Goal: Communication & Community: Ask a question

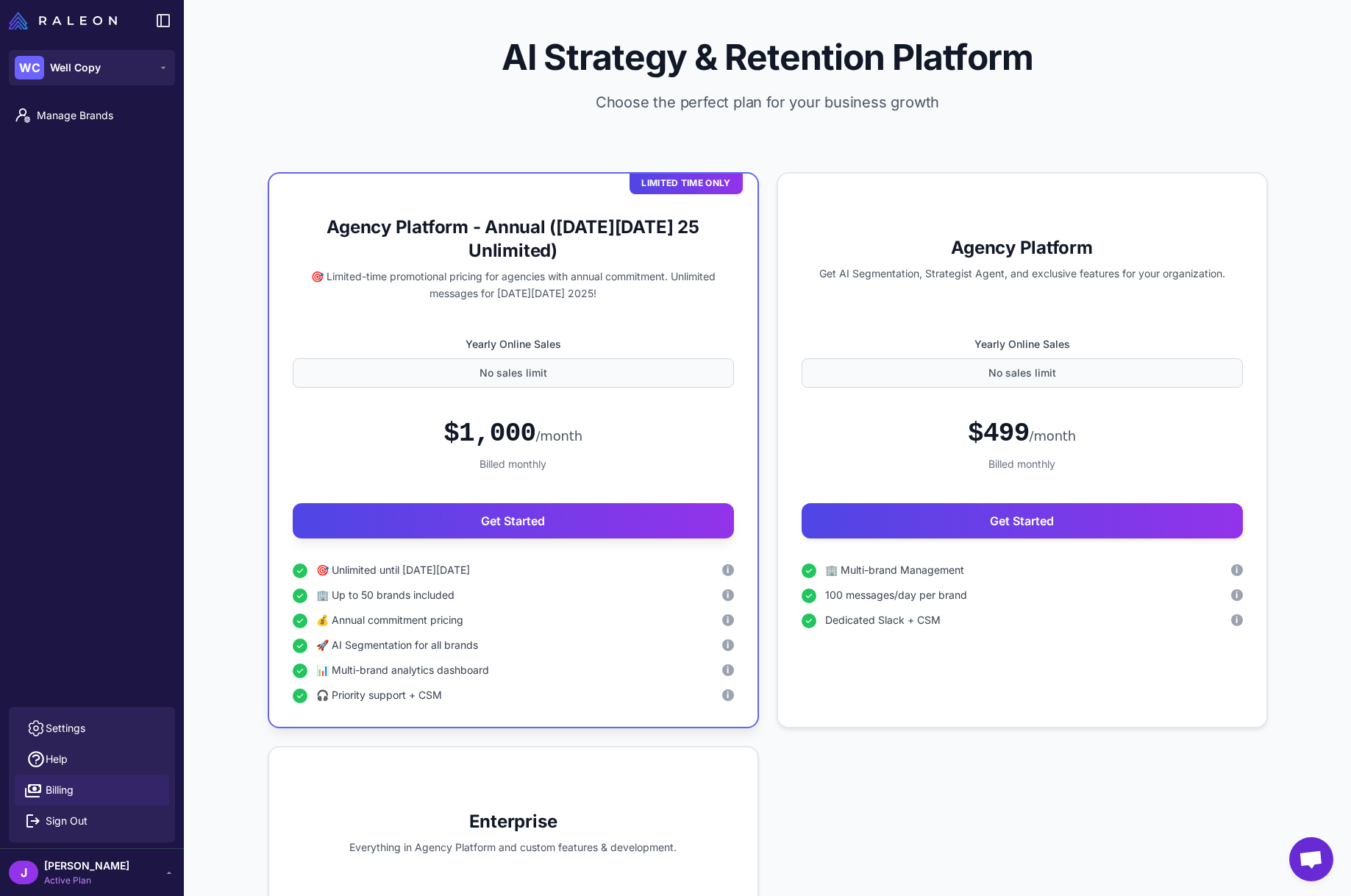
scroll to position [10, 0]
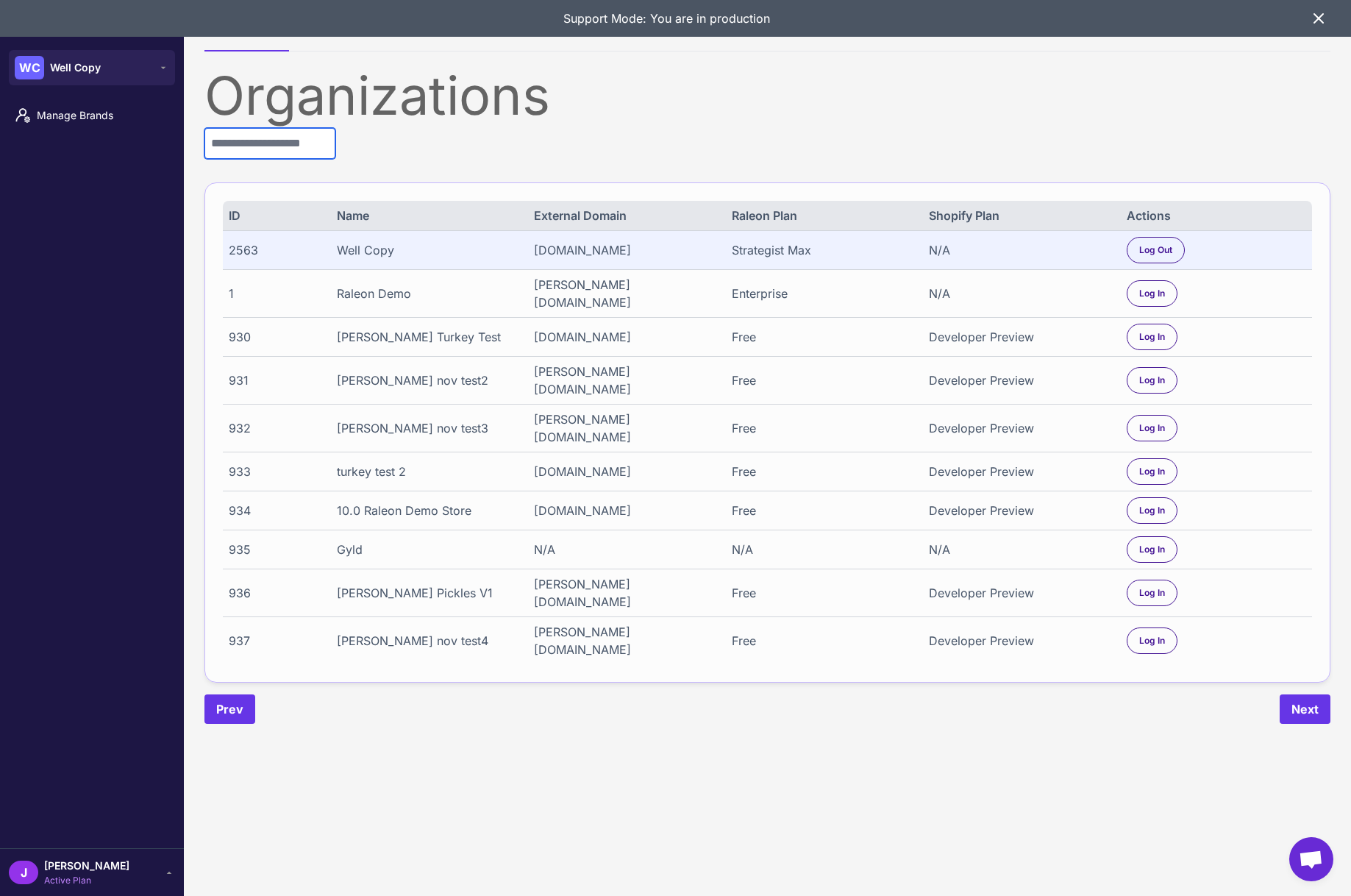
click at [254, 150] on input "text" at bounding box center [269, 143] width 131 height 31
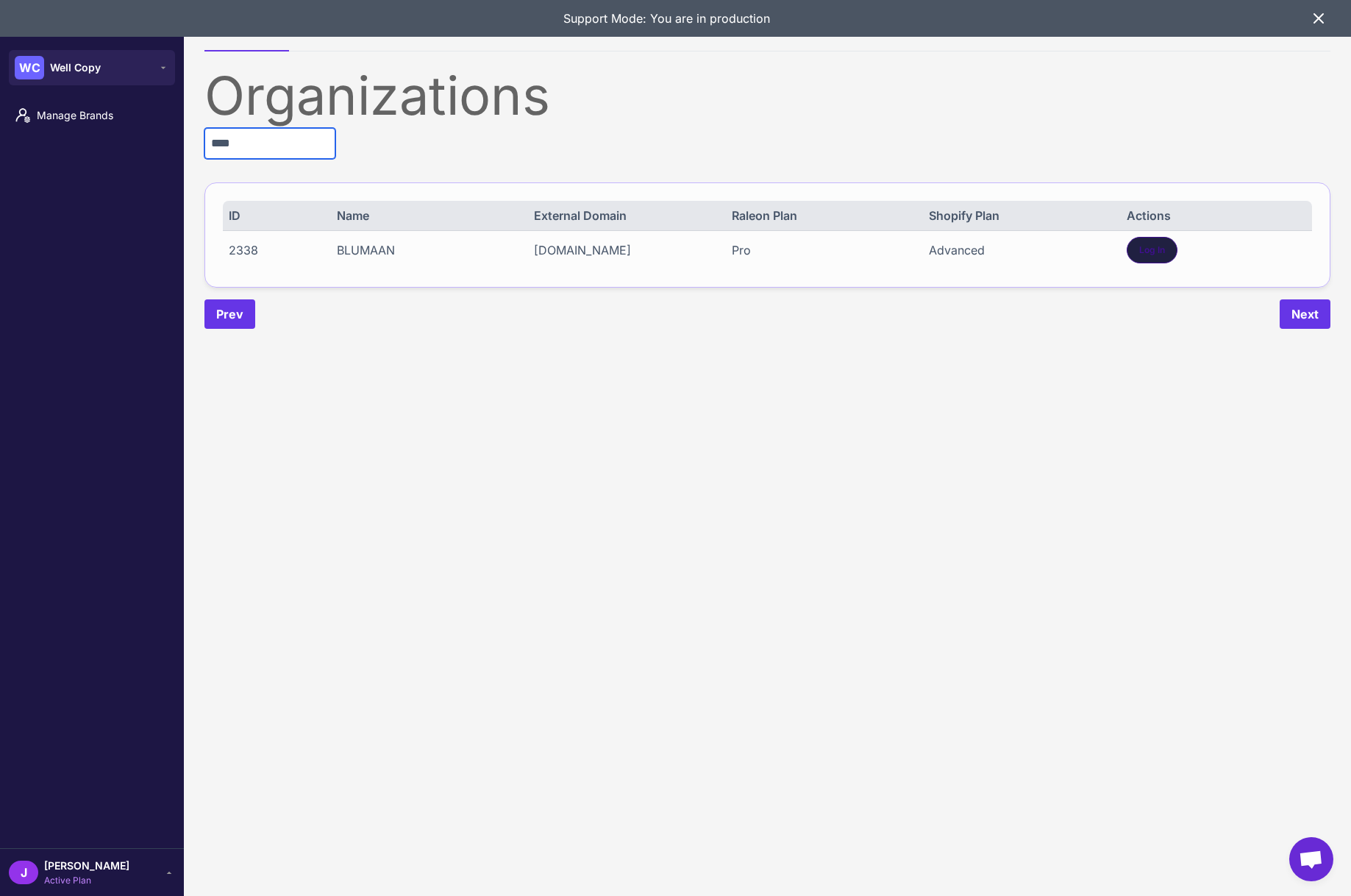
type input "****"
click at [1166, 254] on div "Log In" at bounding box center [1152, 249] width 50 height 26
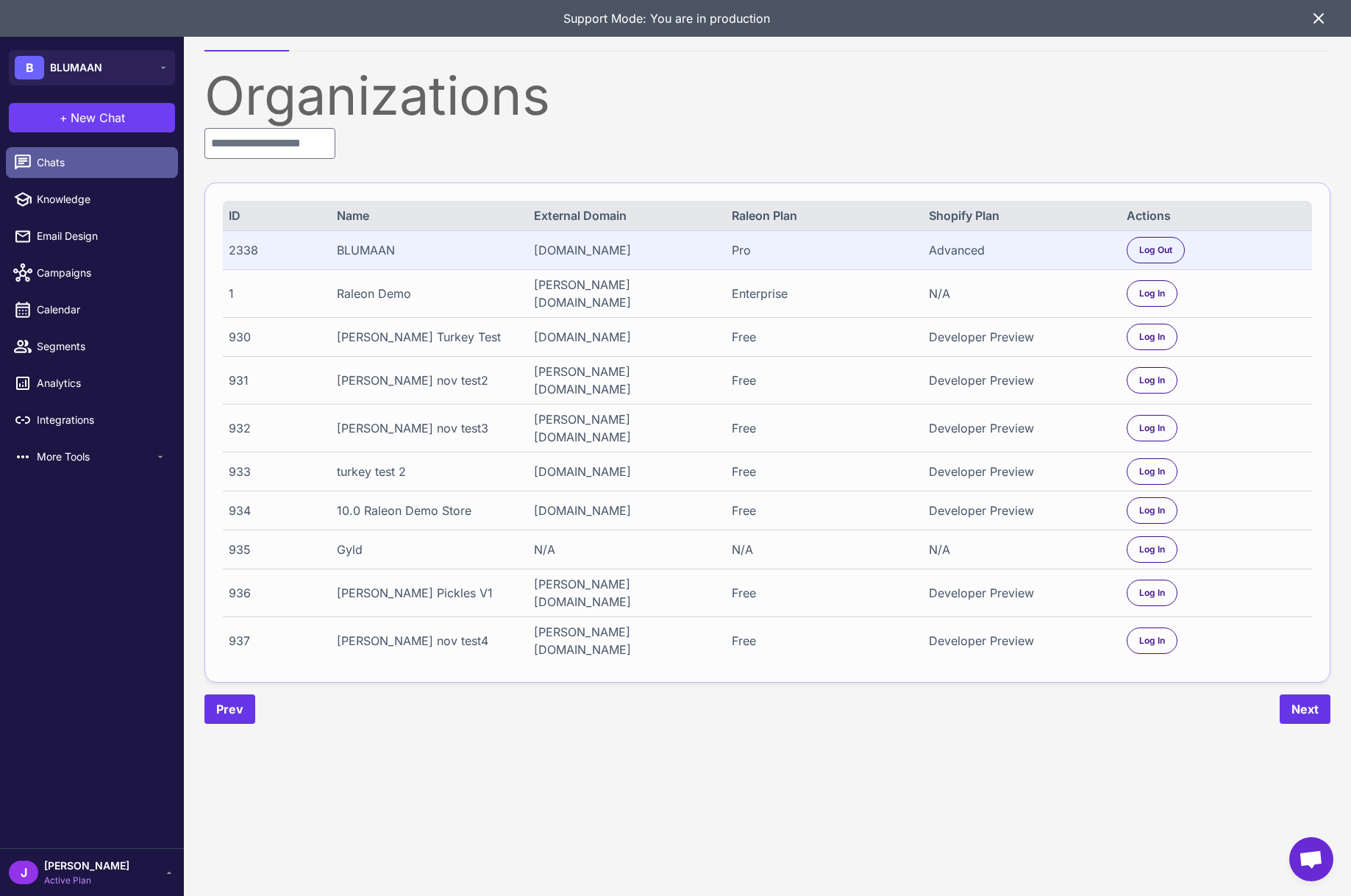
click at [62, 148] on link "Chats" at bounding box center [92, 162] width 172 height 31
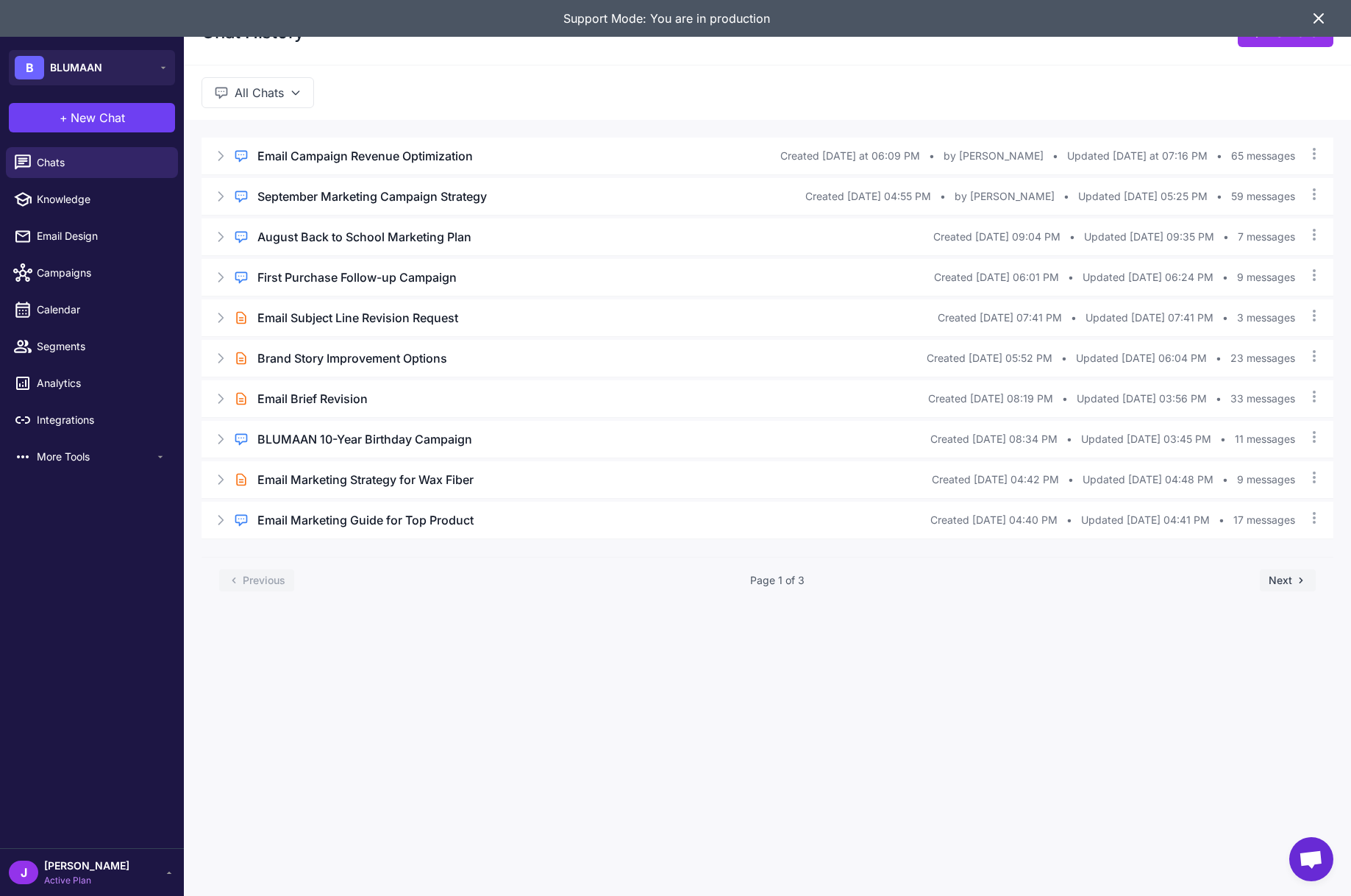
click at [1316, 15] on icon at bounding box center [1319, 19] width 18 height 18
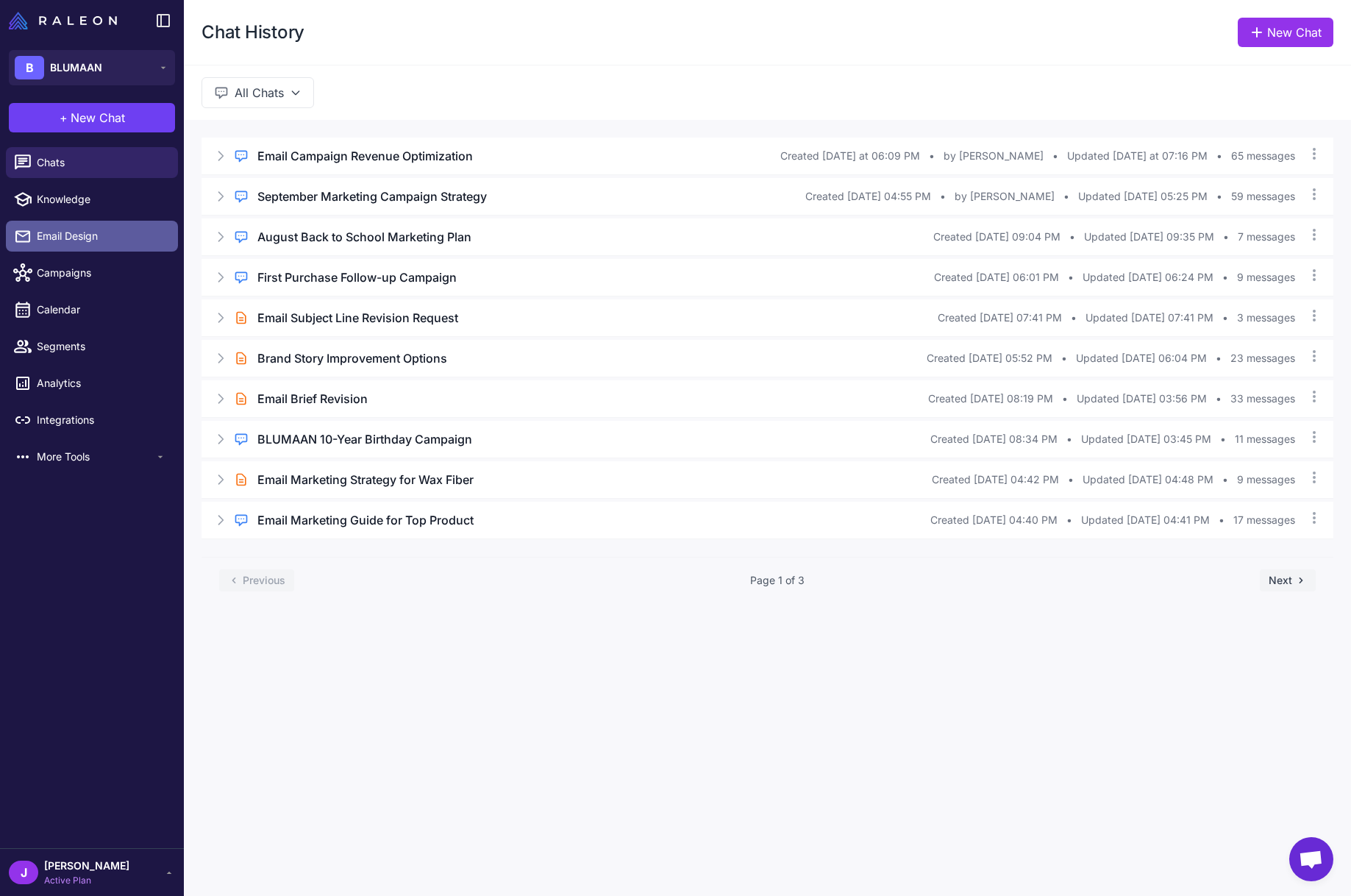
click at [68, 234] on span "Email Design" at bounding box center [102, 236] width 130 height 16
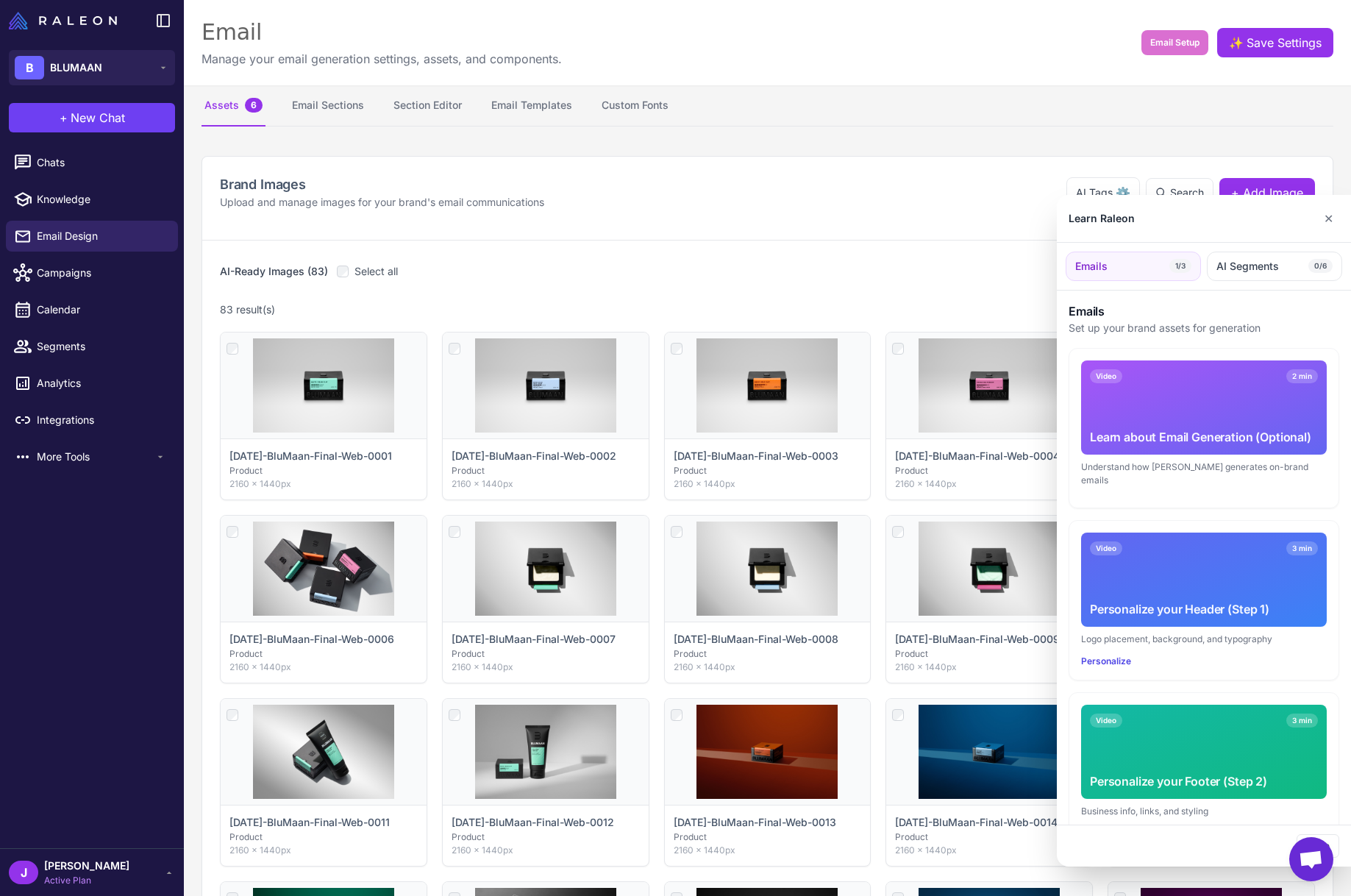
click at [428, 105] on div at bounding box center [675, 448] width 1351 height 896
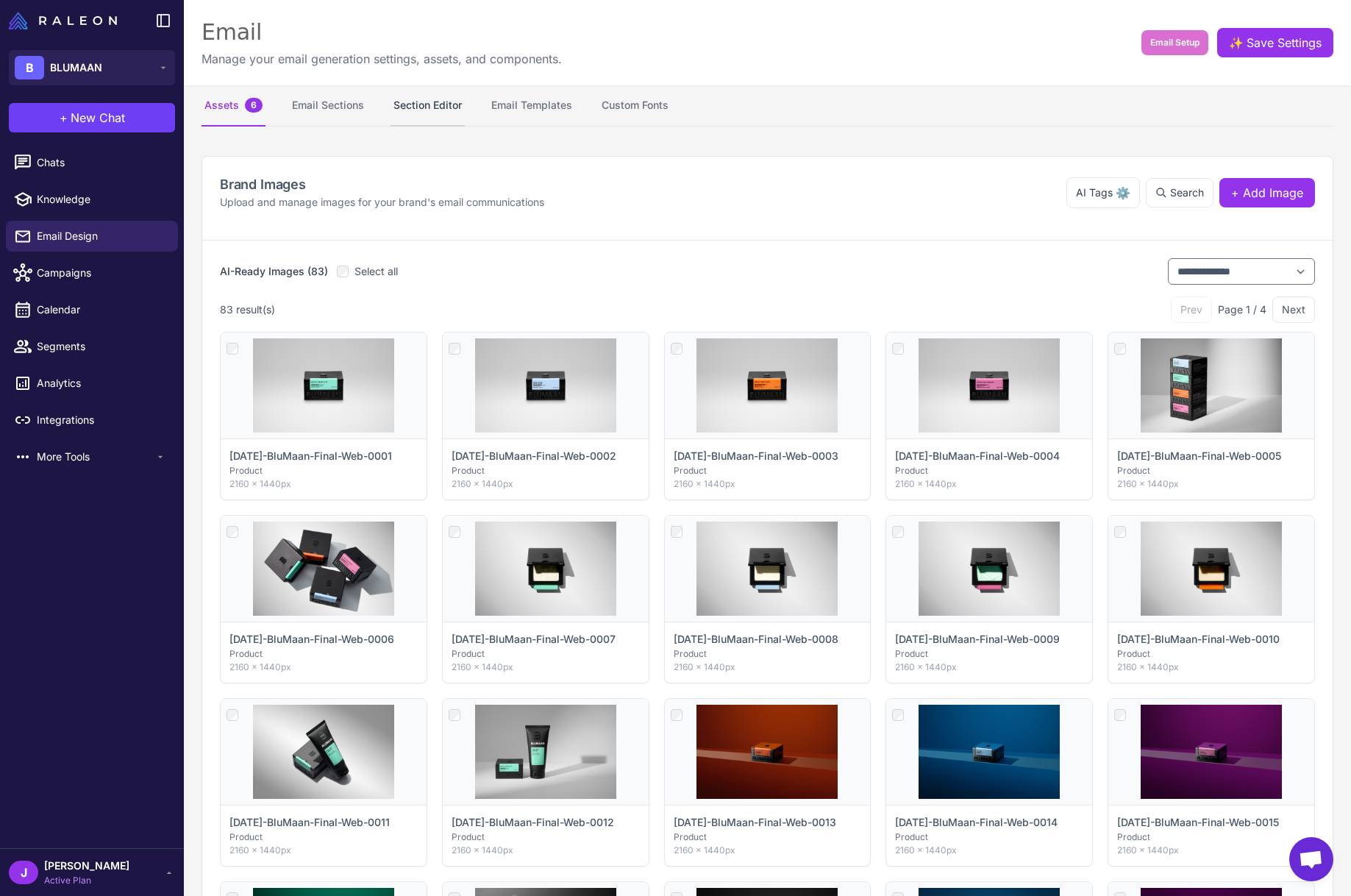
click at [441, 110] on button "Section Editor" at bounding box center [428, 106] width 75 height 41
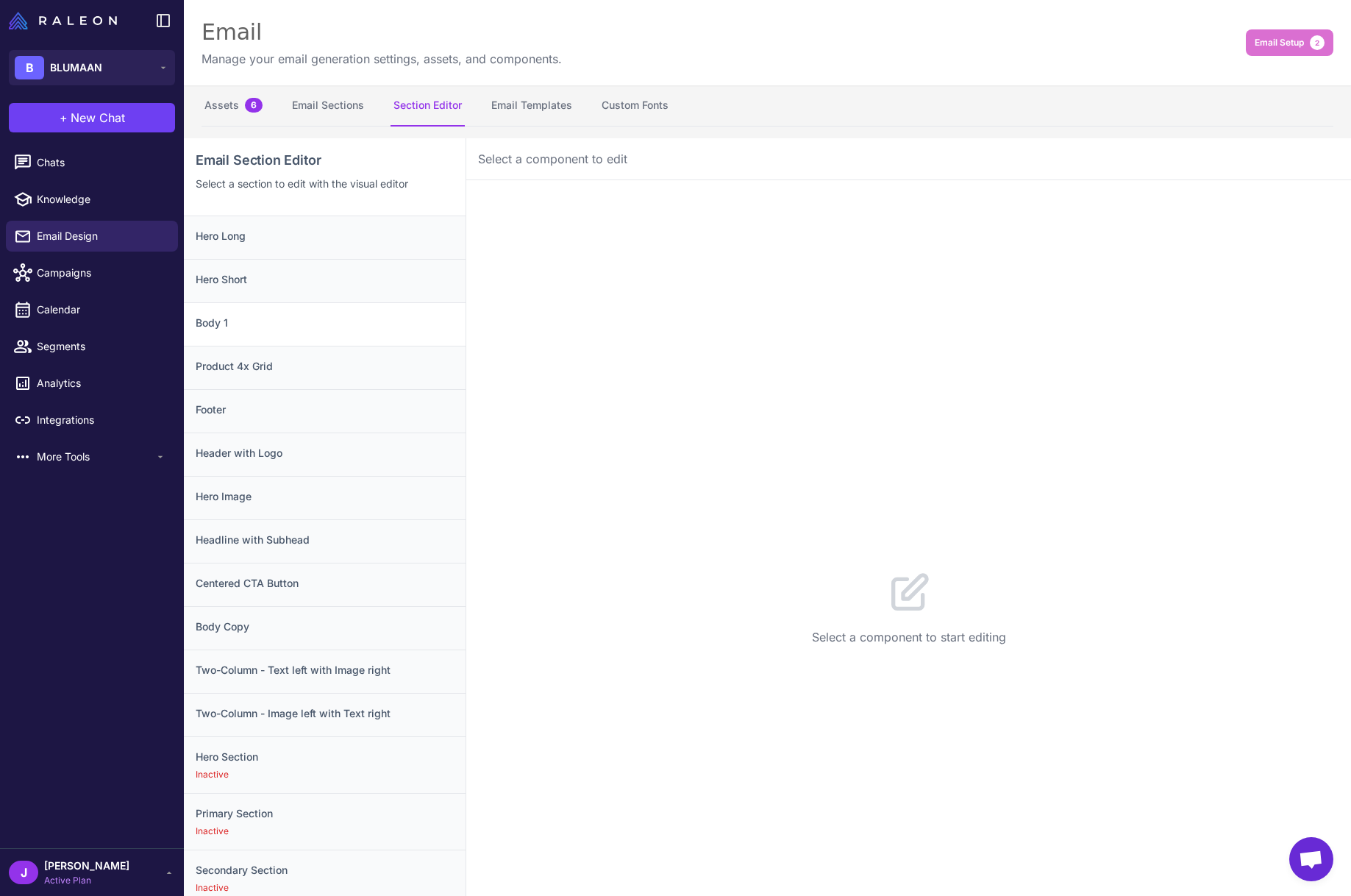
click at [291, 345] on div "Body 1" at bounding box center [324, 367] width 282 height 43
click at [299, 581] on h3 "Centered CTA Button" at bounding box center [324, 583] width 258 height 16
click at [595, 188] on button "Configuration 2" at bounding box center [592, 203] width 125 height 41
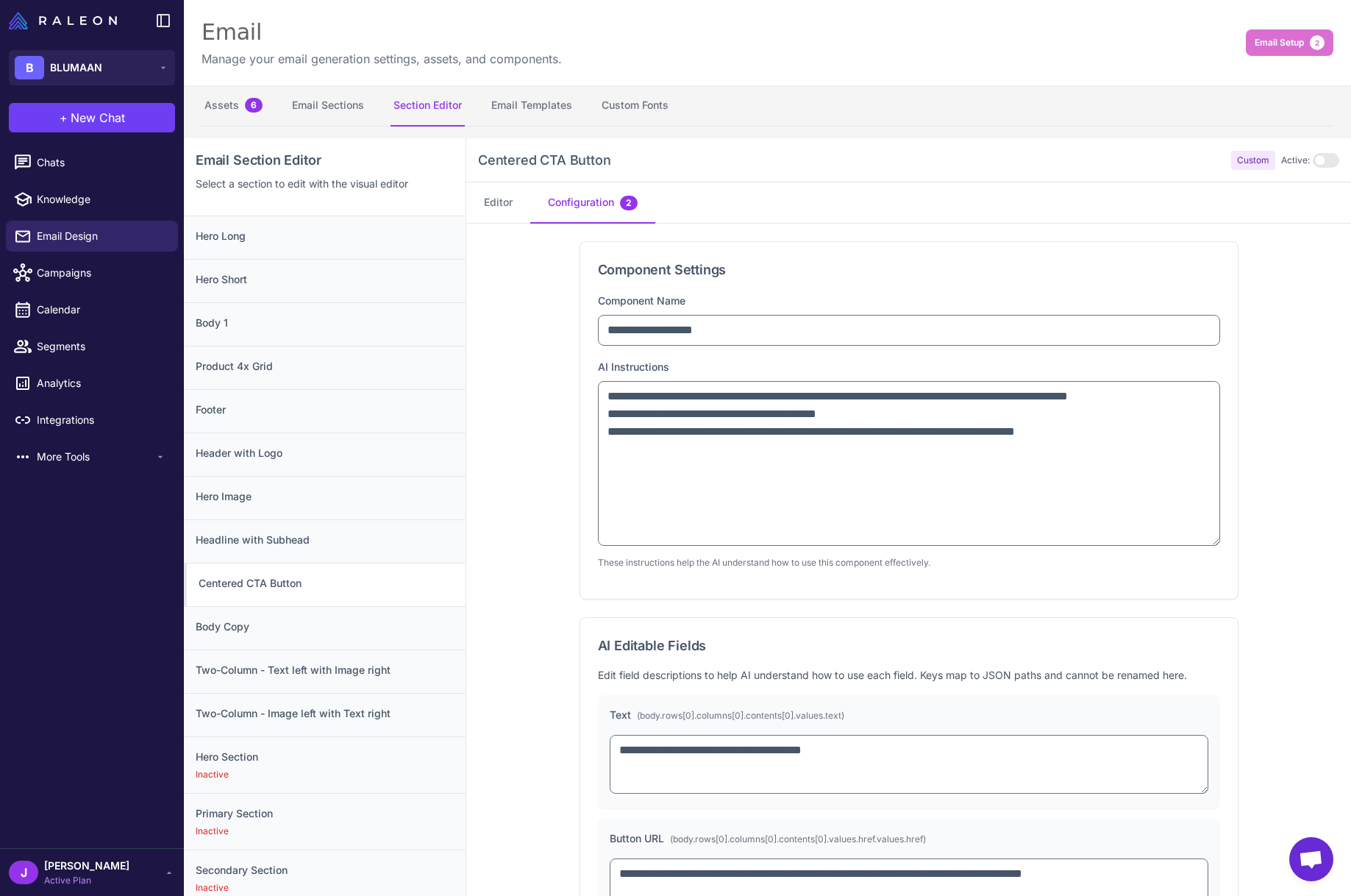
drag, startPoint x: 1218, startPoint y: 449, endPoint x: 856, endPoint y: 444, distance: 362.0
click at [1222, 543] on div "**********" at bounding box center [909, 420] width 658 height 356
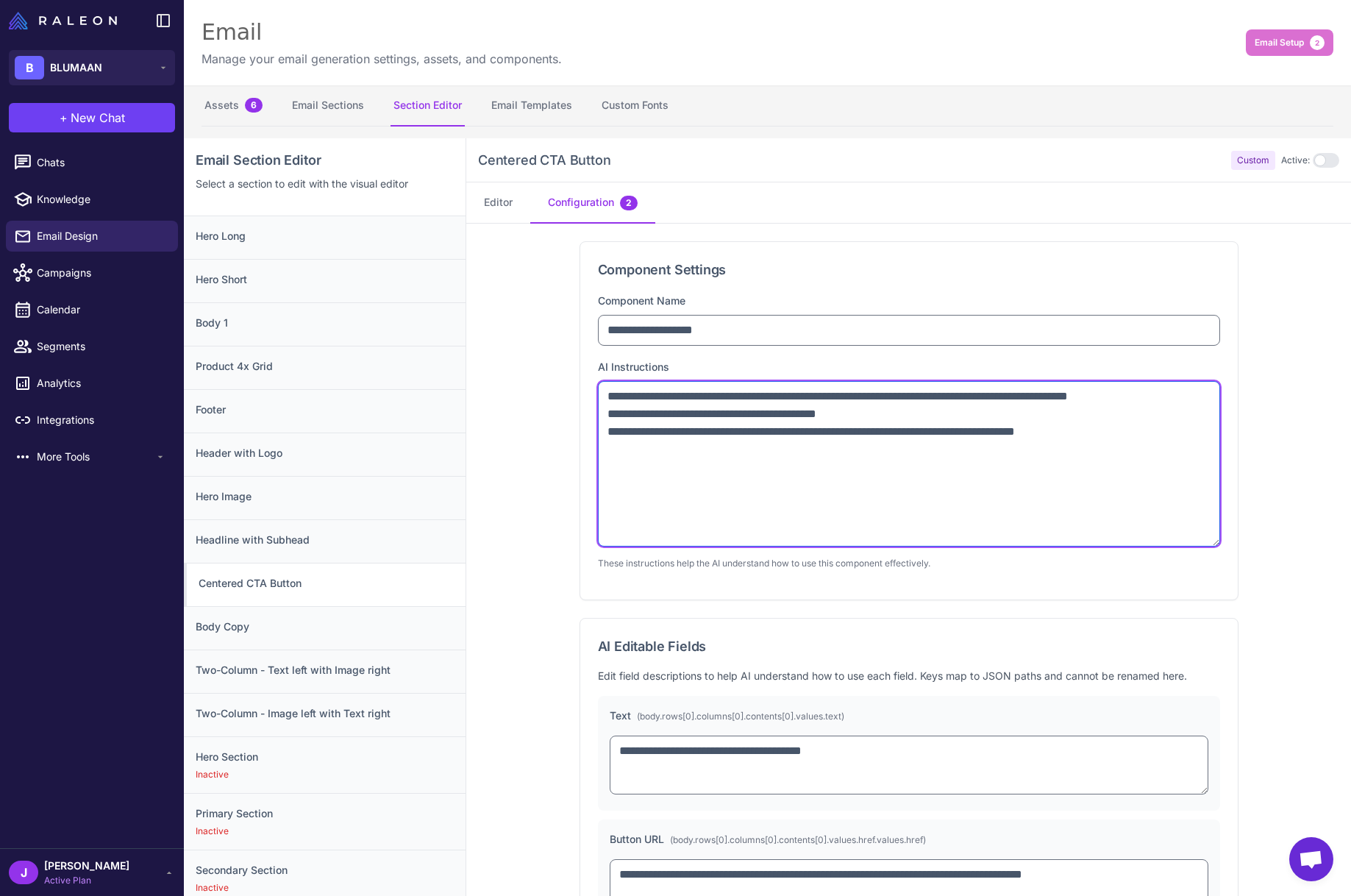
drag, startPoint x: 610, startPoint y: 394, endPoint x: 1145, endPoint y: 427, distance: 536.0
click at [1144, 427] on textarea "**********" at bounding box center [909, 463] width 622 height 166
click at [669, 400] on textarea "**********" at bounding box center [909, 463] width 622 height 166
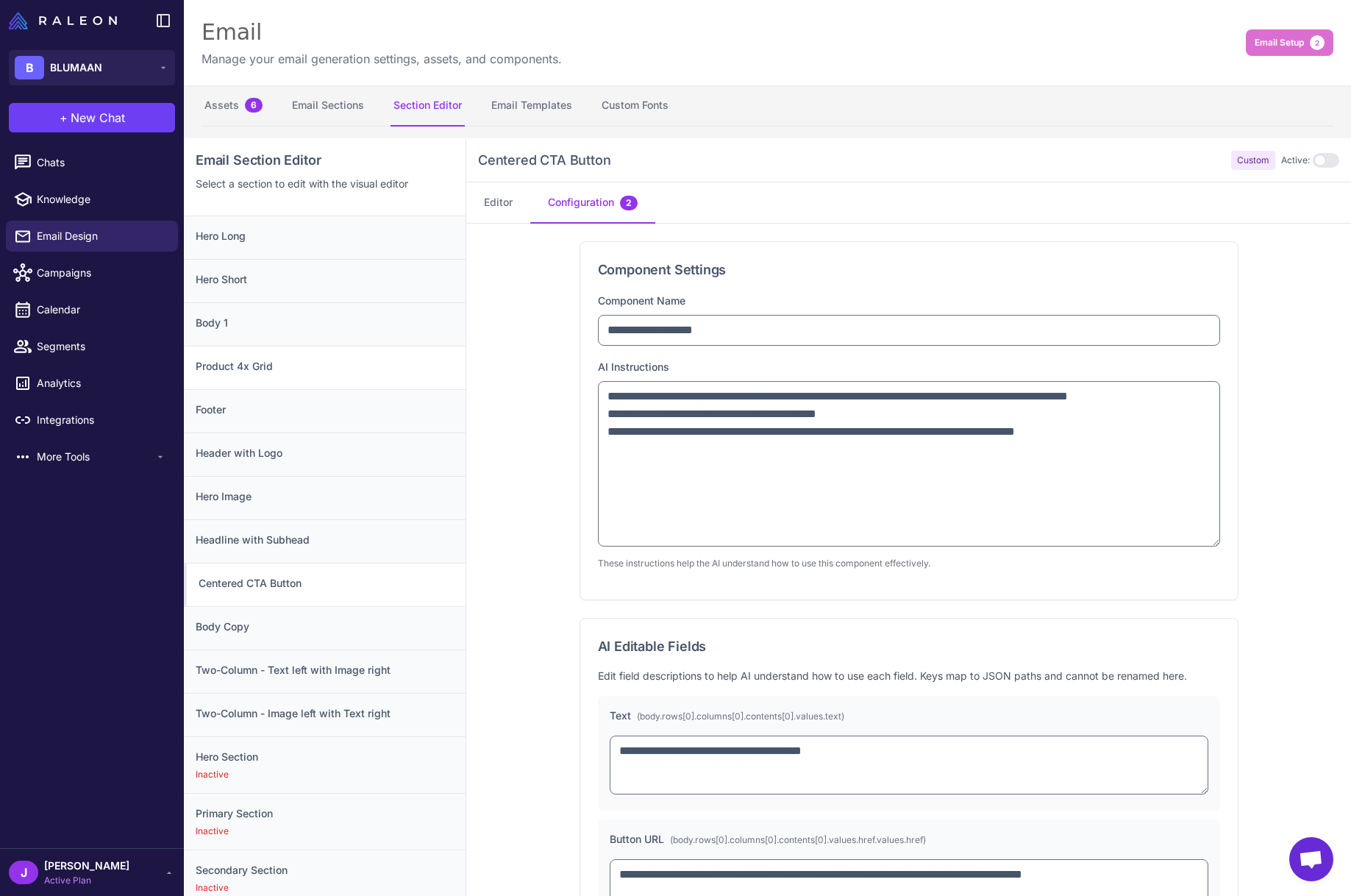
click at [222, 363] on h3 "Product 4x Grid" at bounding box center [324, 366] width 258 height 16
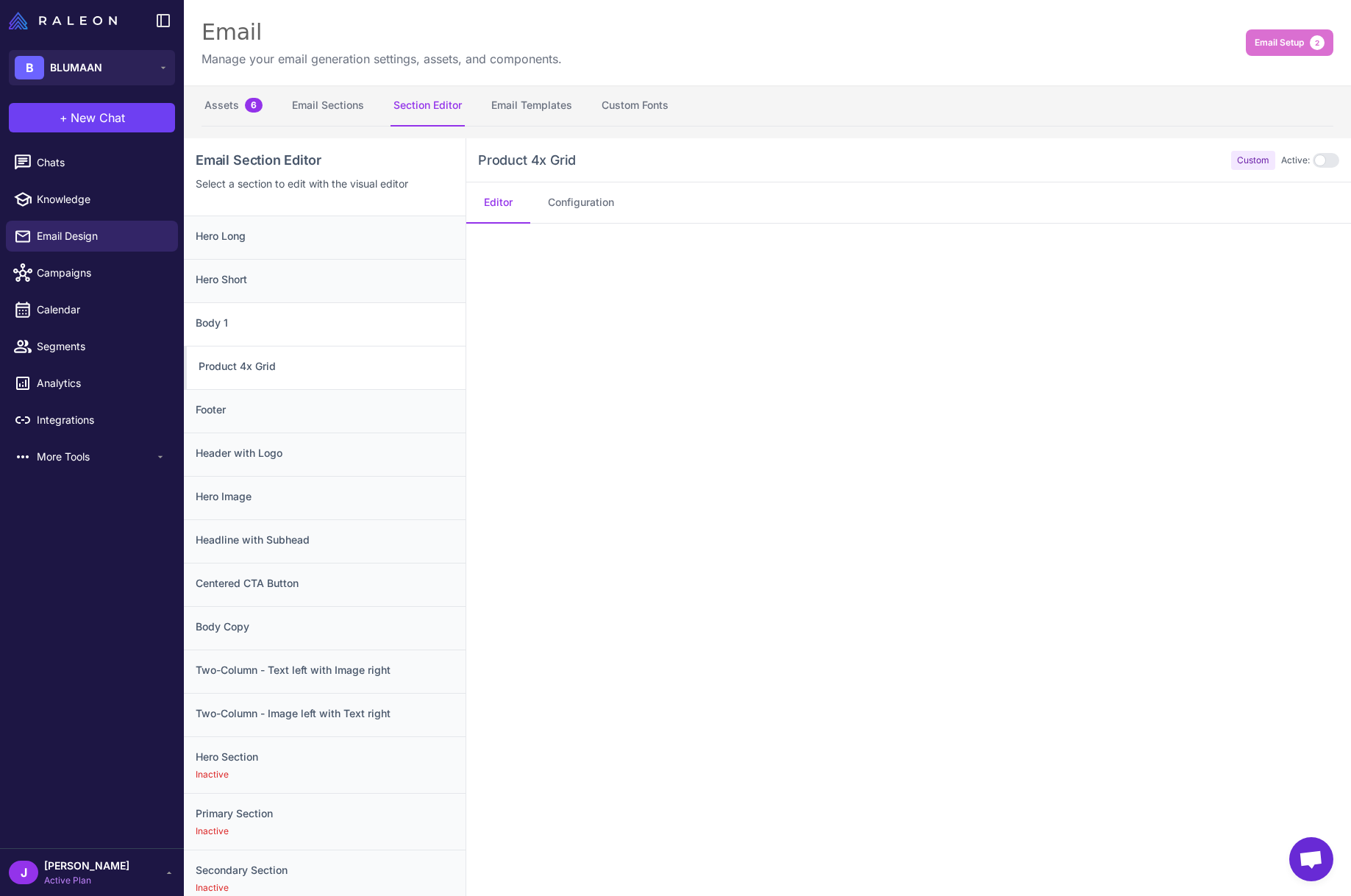
click at [251, 323] on h3 "Body 1" at bounding box center [324, 323] width 258 height 16
click at [582, 200] on button "Configuration" at bounding box center [581, 203] width 102 height 41
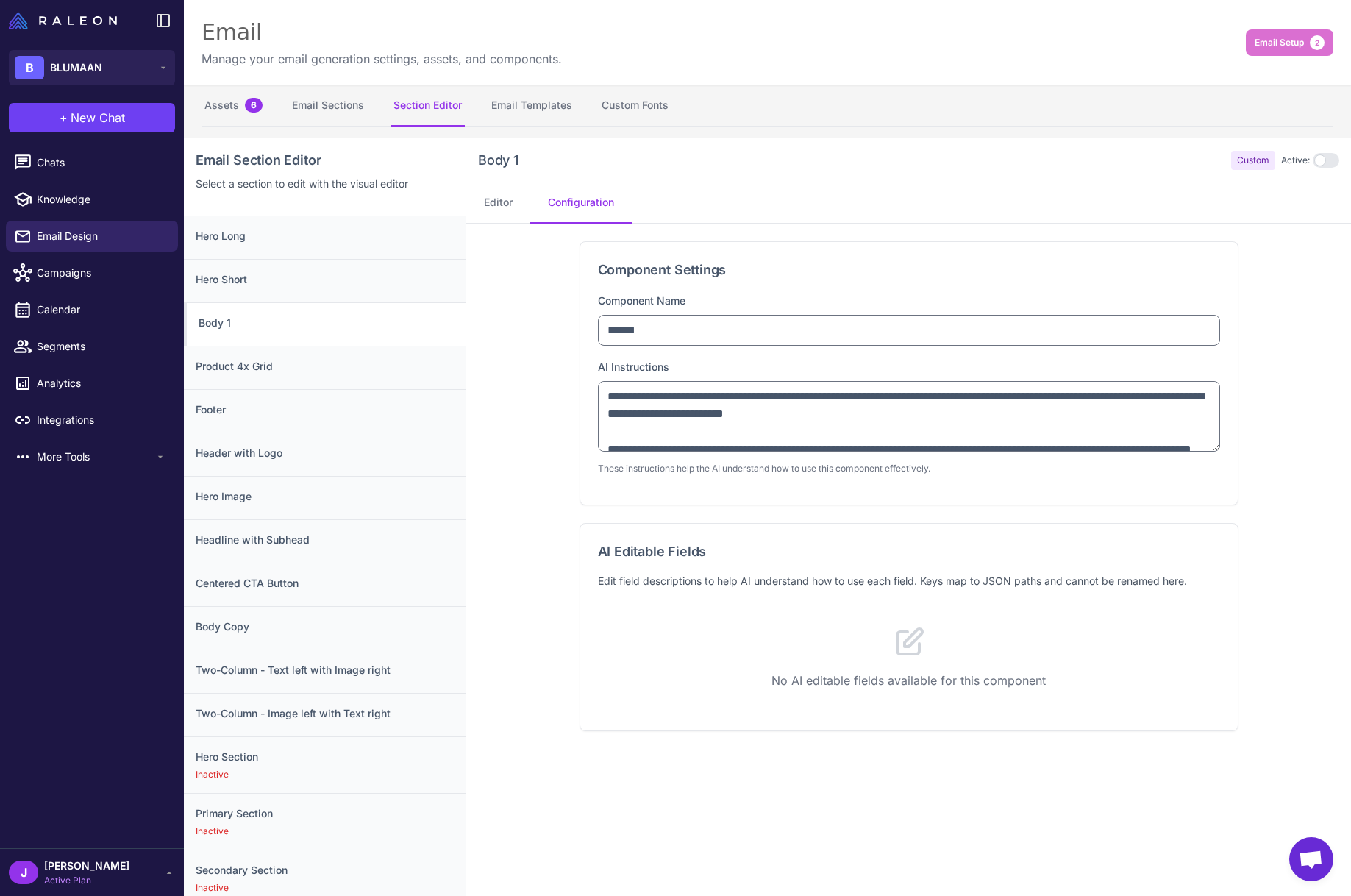
click at [1220, 447] on div "**********" at bounding box center [909, 373] width 658 height 263
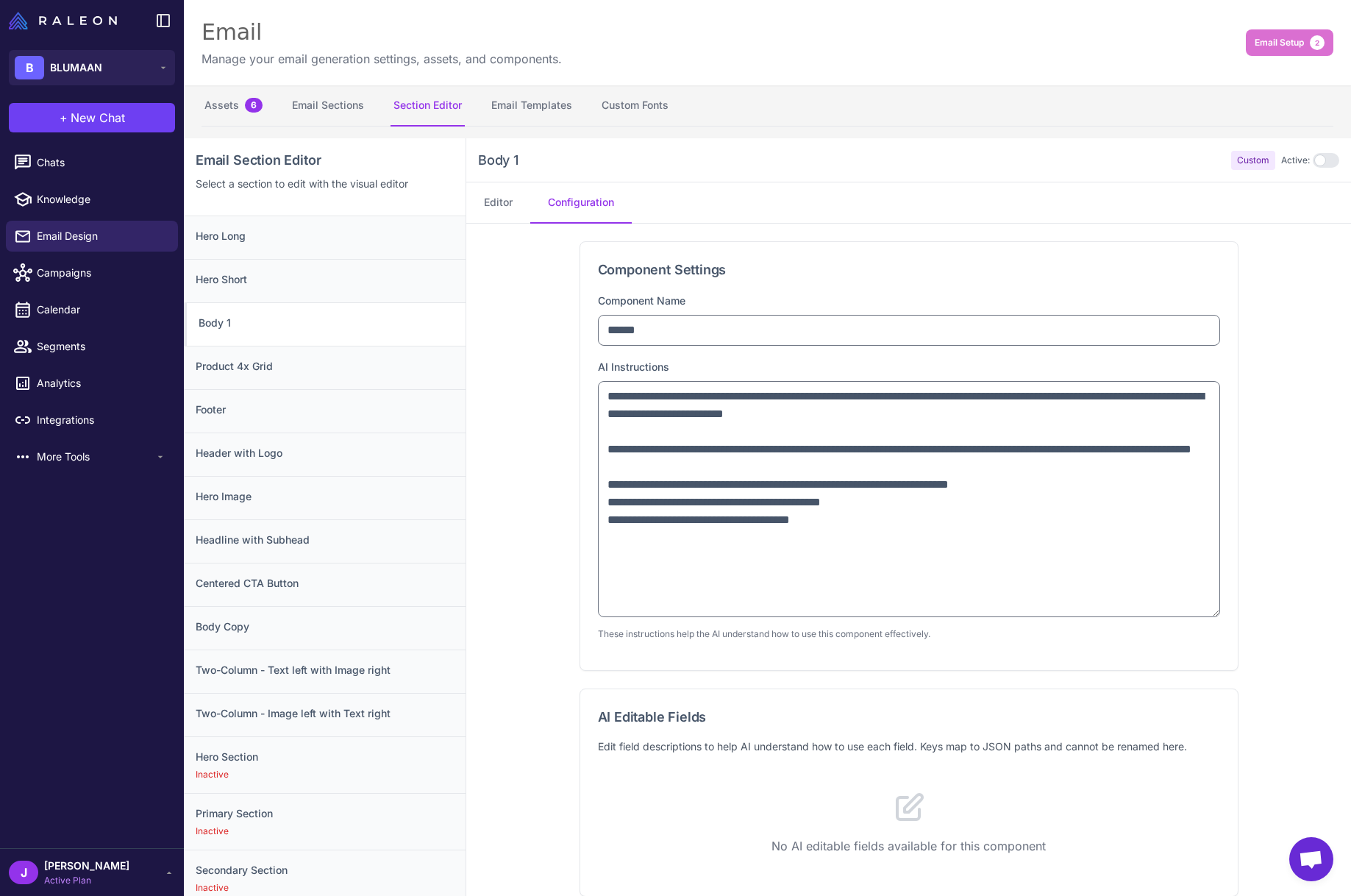
drag, startPoint x: 1214, startPoint y: 443, endPoint x: 926, endPoint y: 553, distance: 308.3
click at [1265, 652] on div "**********" at bounding box center [908, 628] width 885 height 811
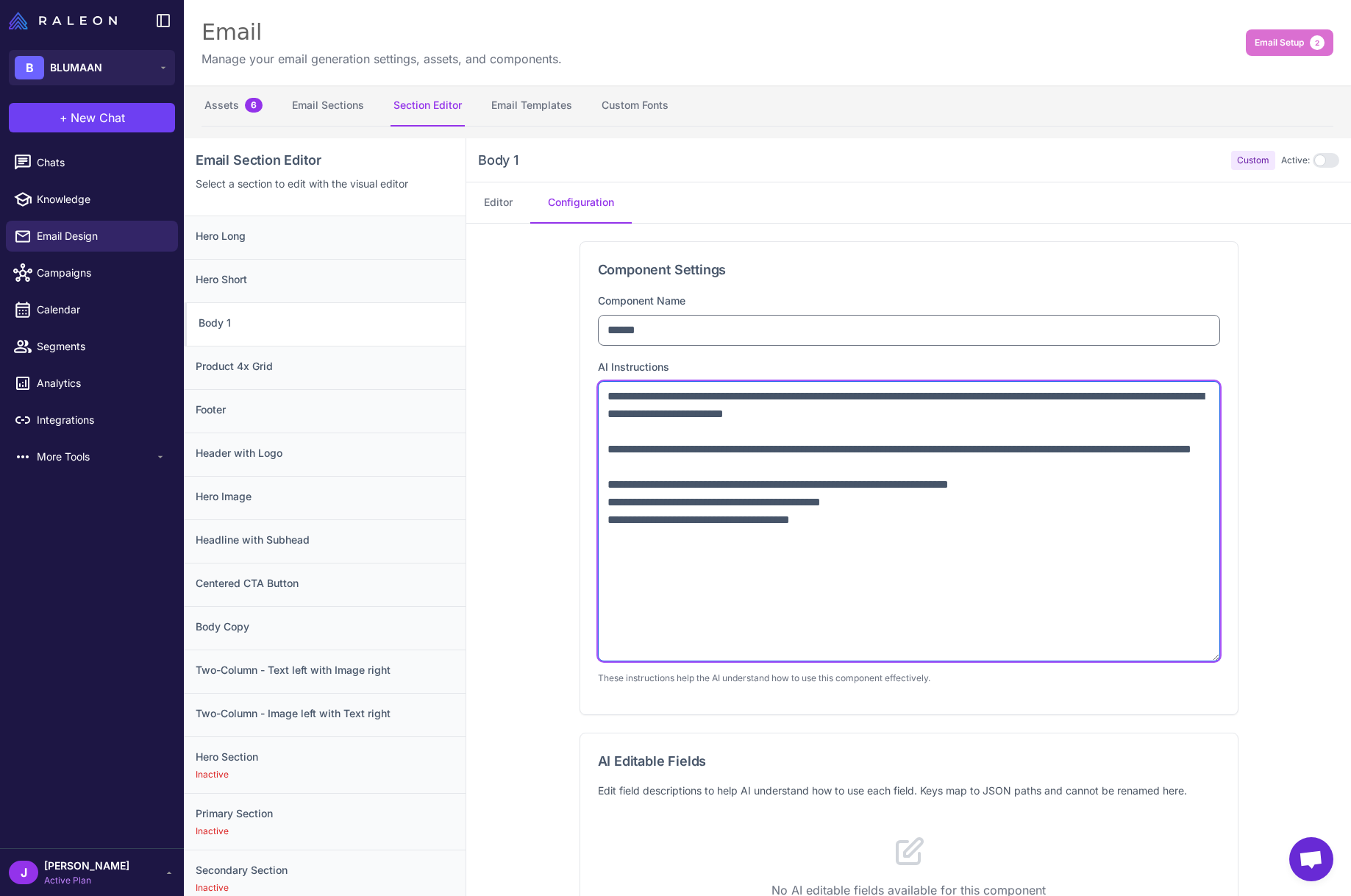
drag, startPoint x: 857, startPoint y: 537, endPoint x: 605, endPoint y: 497, distance: 255.2
click at [605, 497] on textarea "**********" at bounding box center [909, 520] width 622 height 280
click at [706, 493] on textarea "**********" at bounding box center [909, 520] width 622 height 280
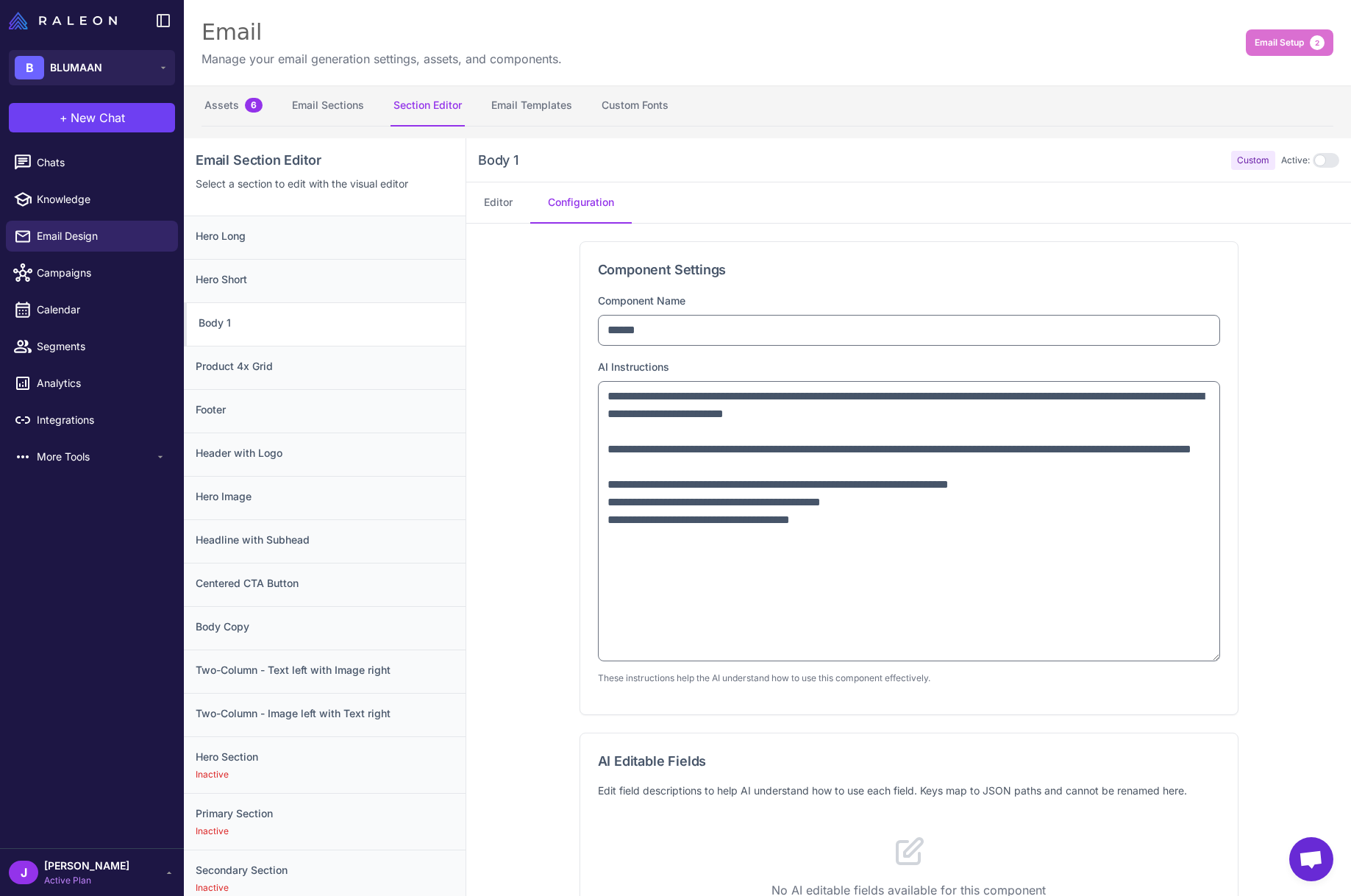
click at [766, 300] on div "Component Name ******" at bounding box center [909, 318] width 622 height 54
click at [221, 111] on button "Assets 6" at bounding box center [233, 106] width 64 height 41
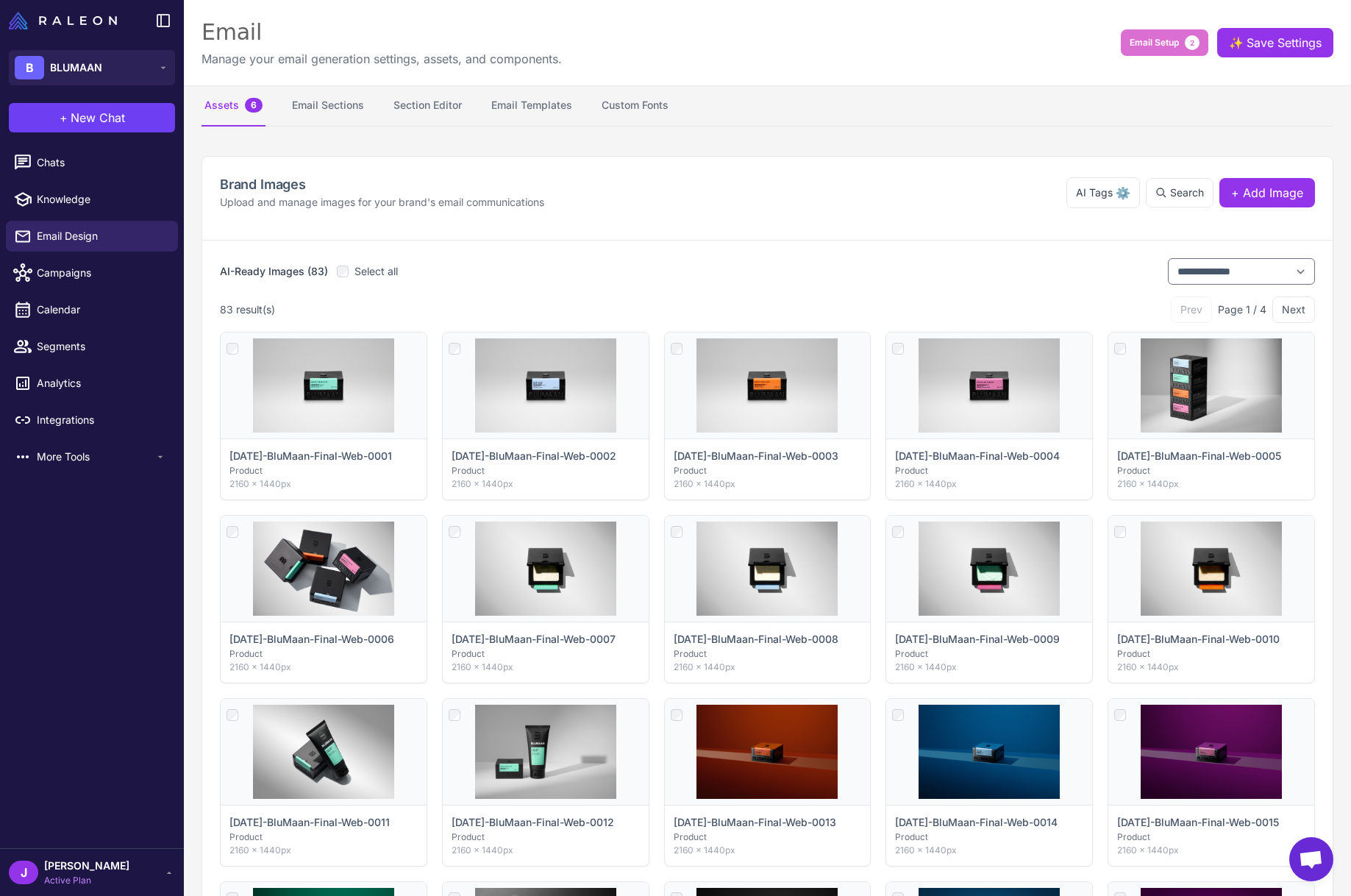
click at [1288, 322] on button "Next" at bounding box center [1293, 309] width 42 height 26
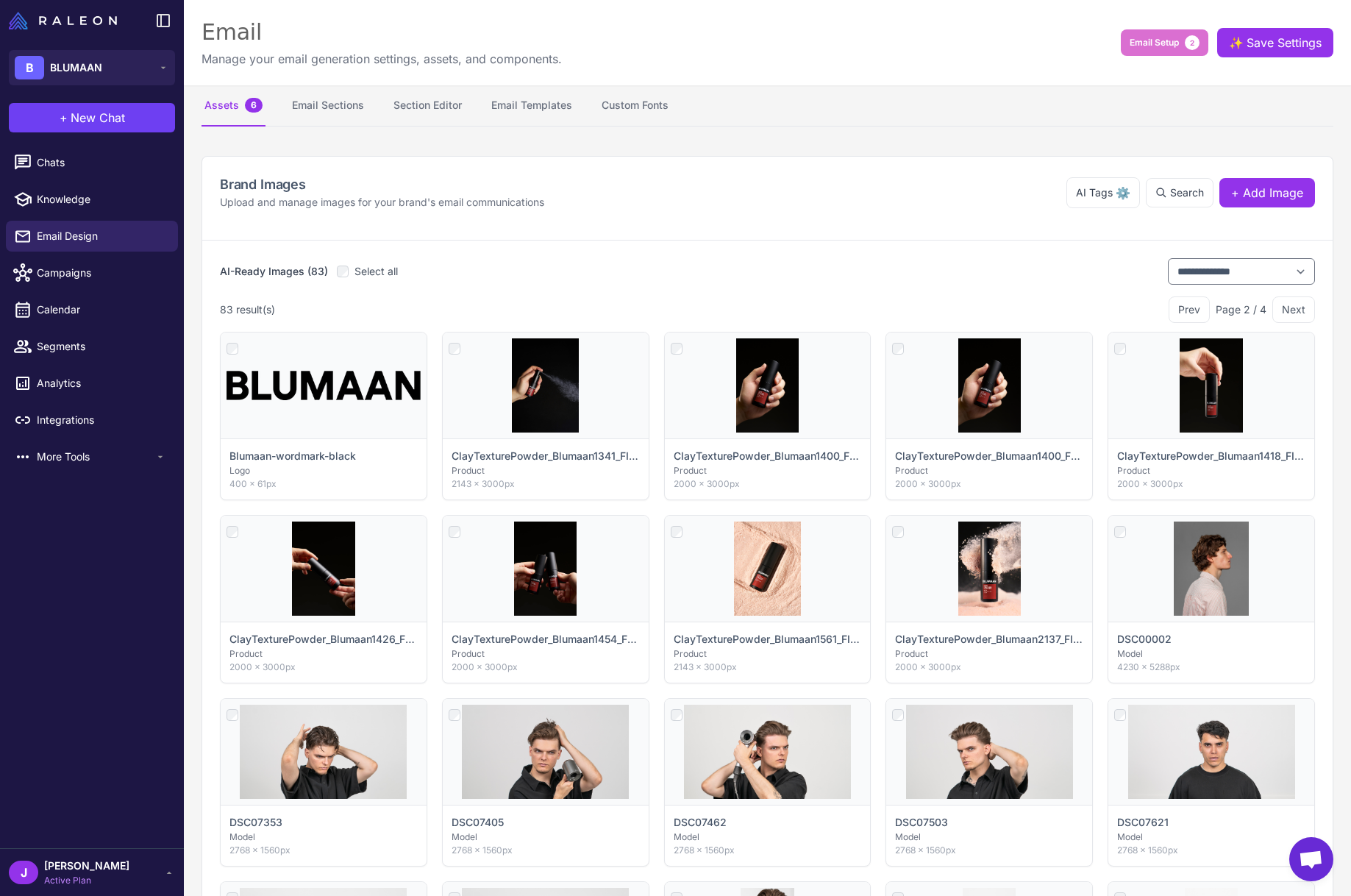
click at [1290, 308] on button "Next" at bounding box center [1293, 309] width 42 height 26
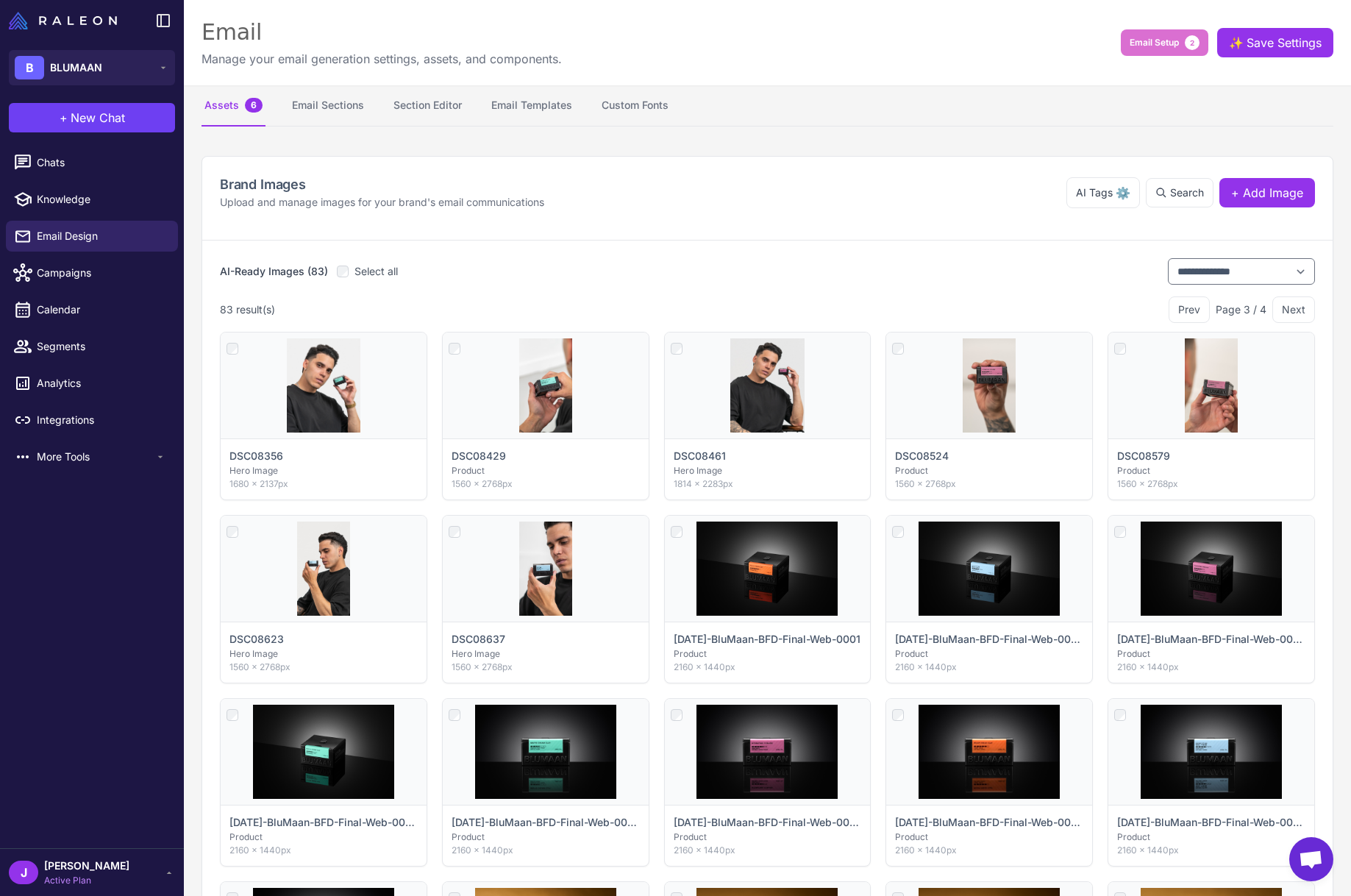
click at [1293, 309] on button "Next" at bounding box center [1293, 309] width 42 height 26
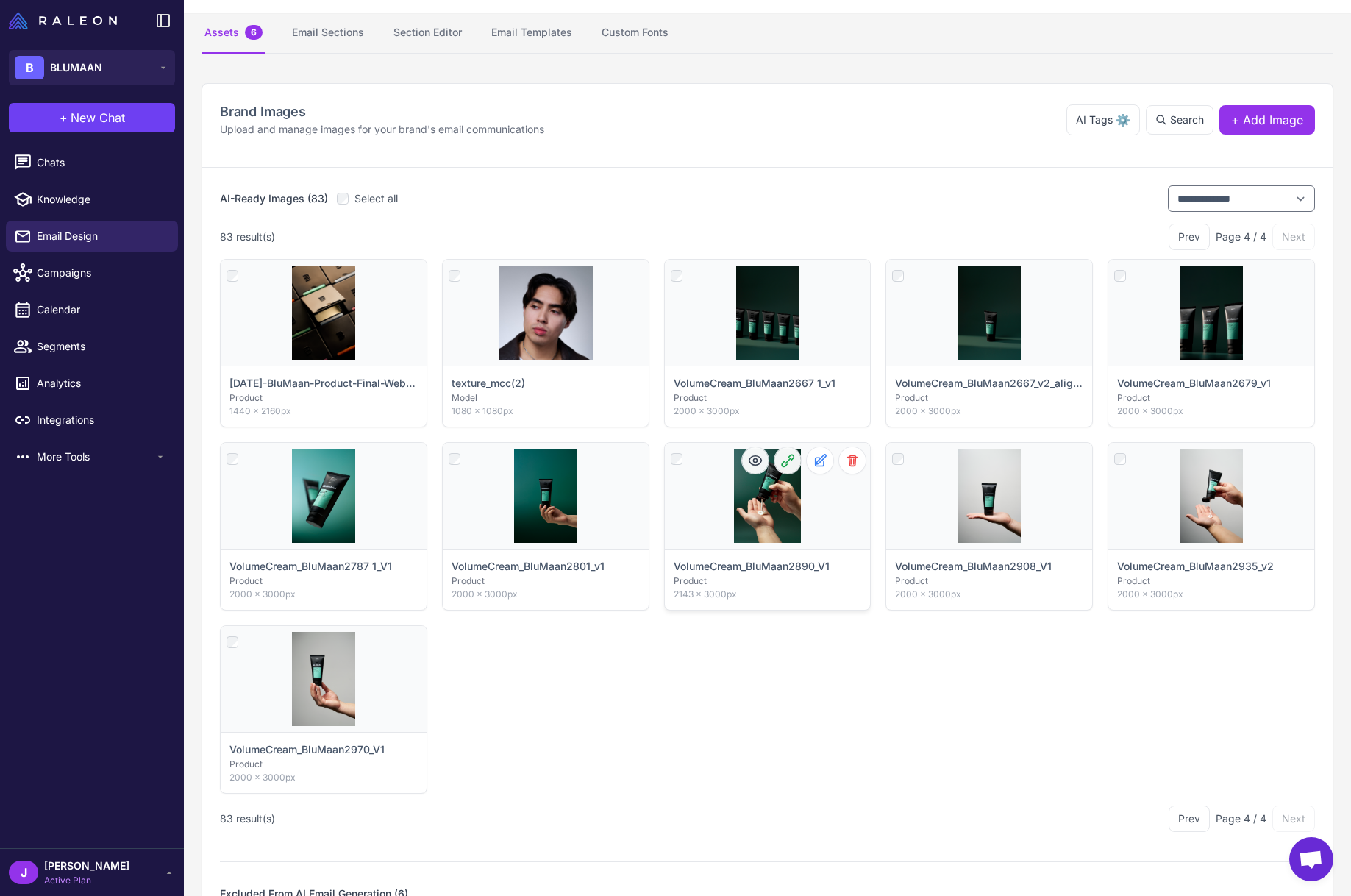
scroll to position [68, 0]
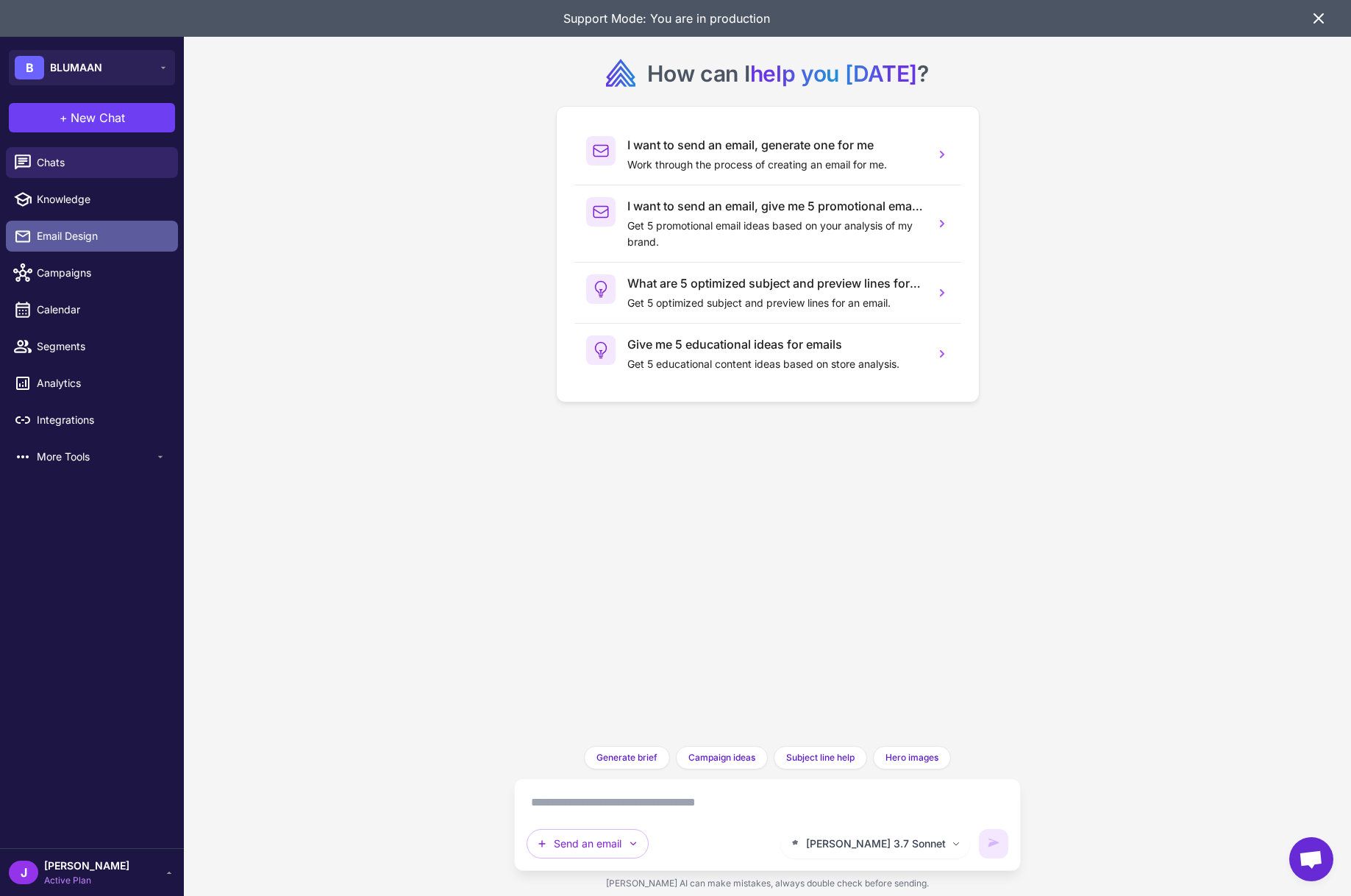
click at [59, 234] on span "Email Design" at bounding box center [102, 236] width 130 height 16
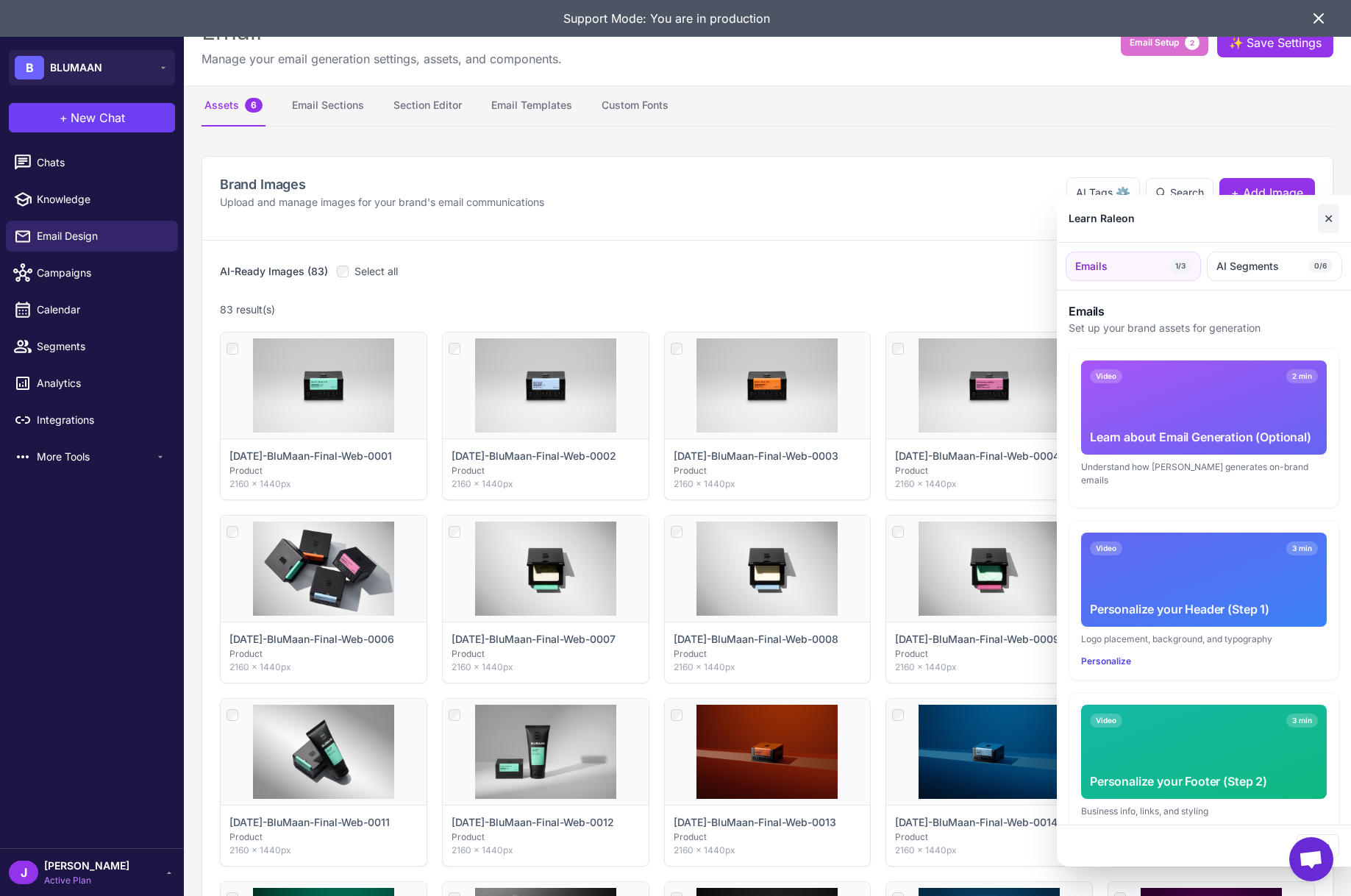
click at [1327, 222] on button "✕" at bounding box center [1329, 218] width 22 height 30
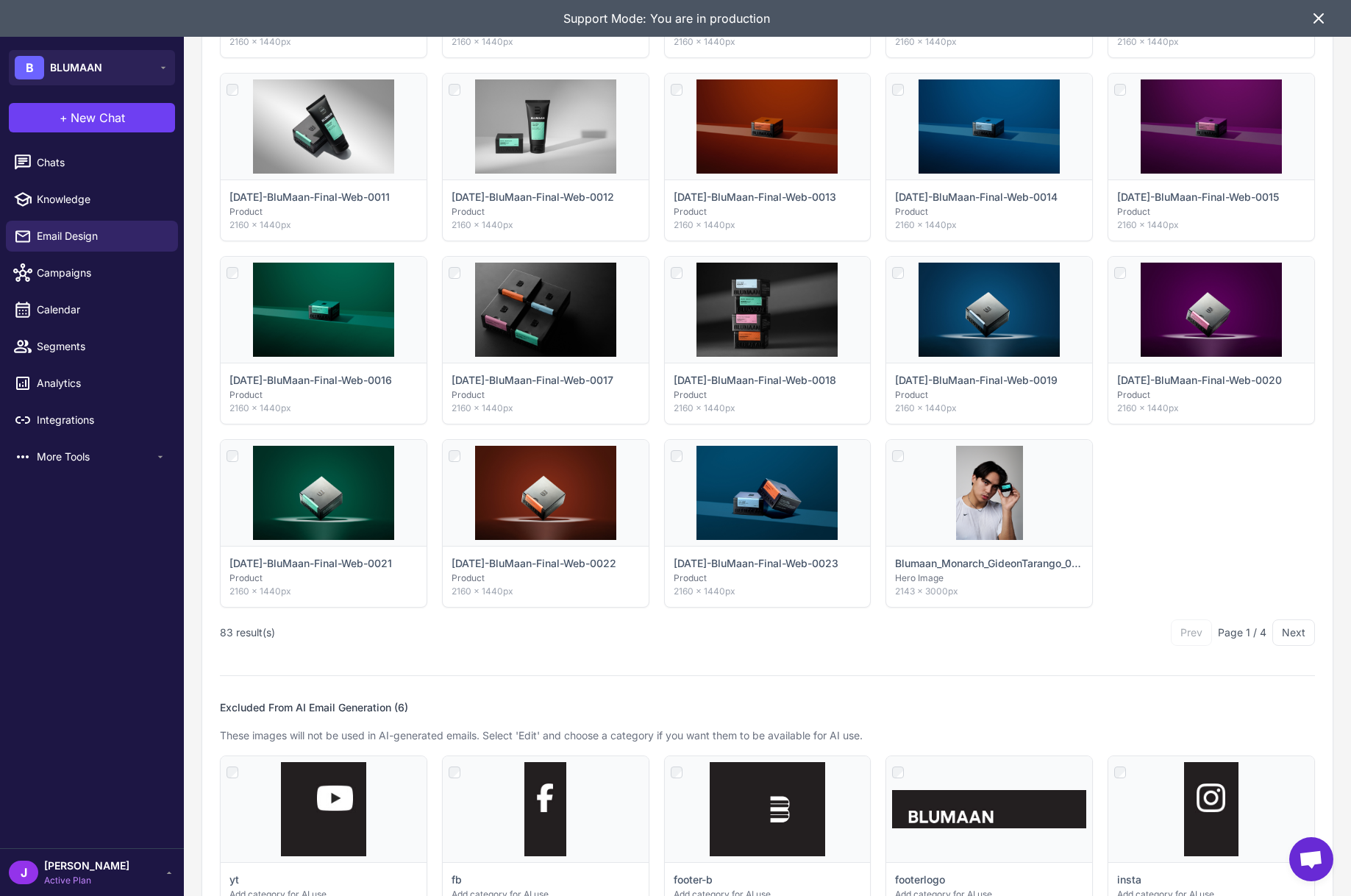
scroll to position [602, 0]
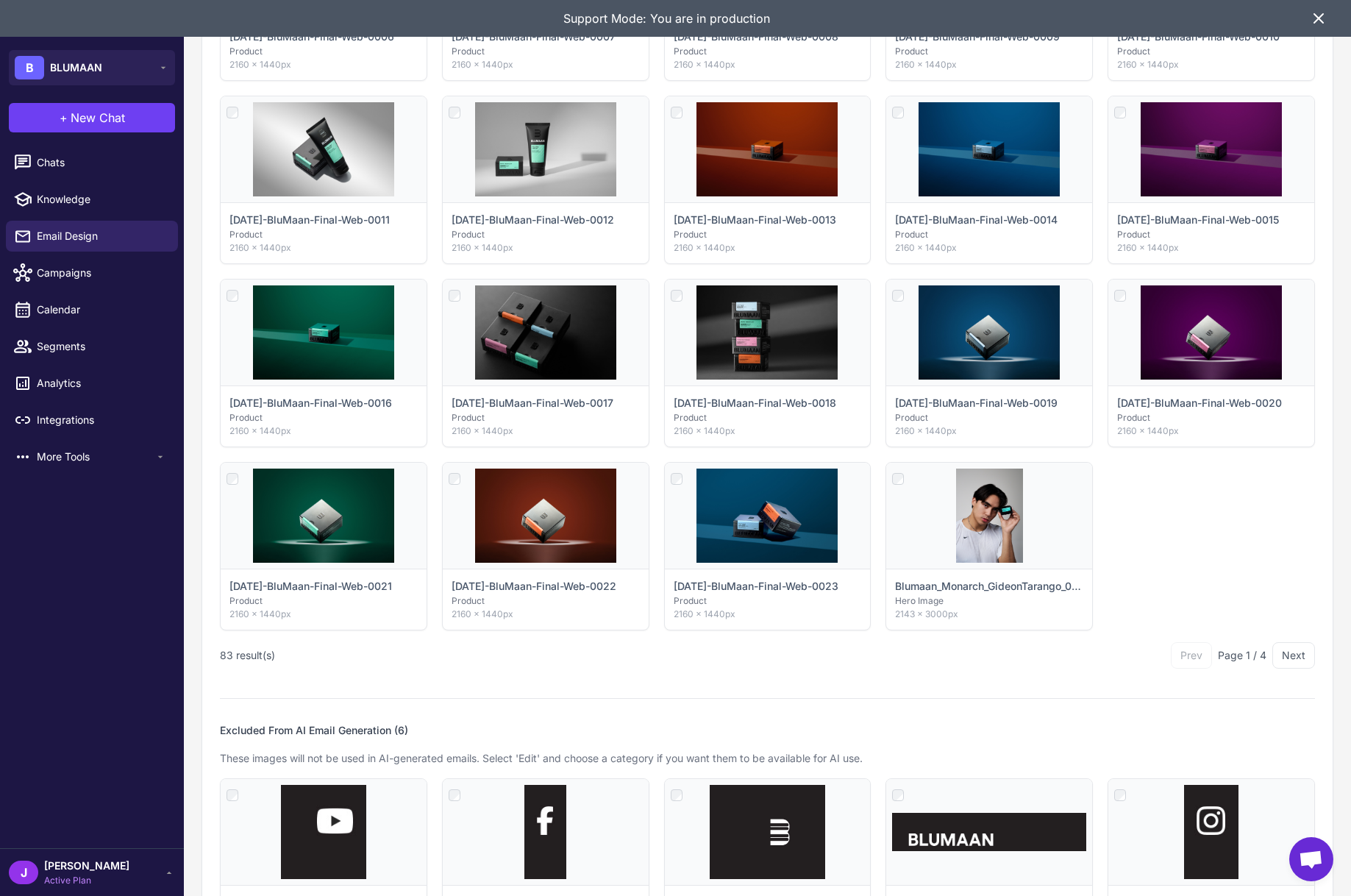
click at [1295, 656] on button "Next" at bounding box center [1293, 655] width 42 height 26
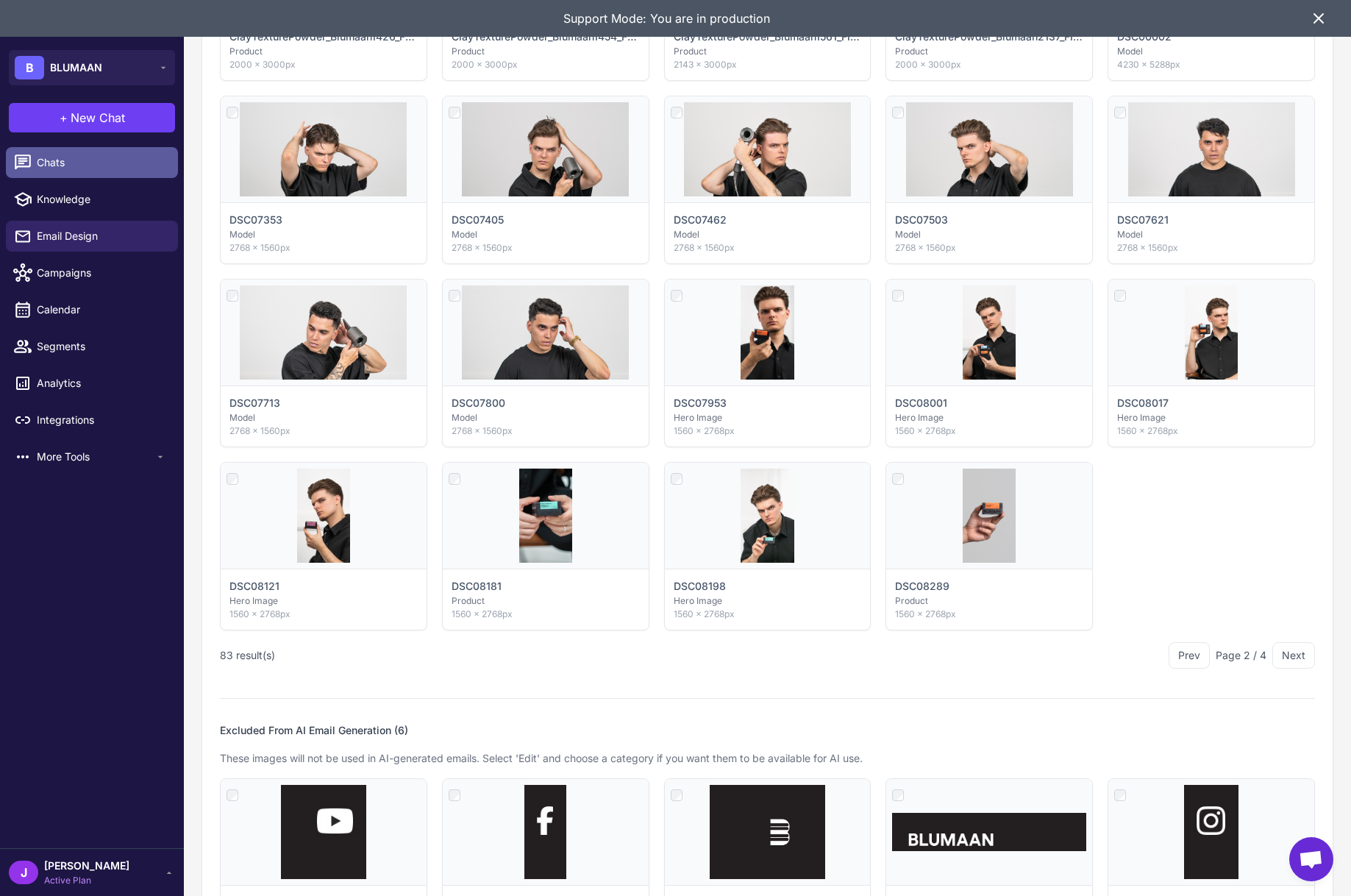
click at [54, 163] on span "Chats" at bounding box center [102, 163] width 130 height 16
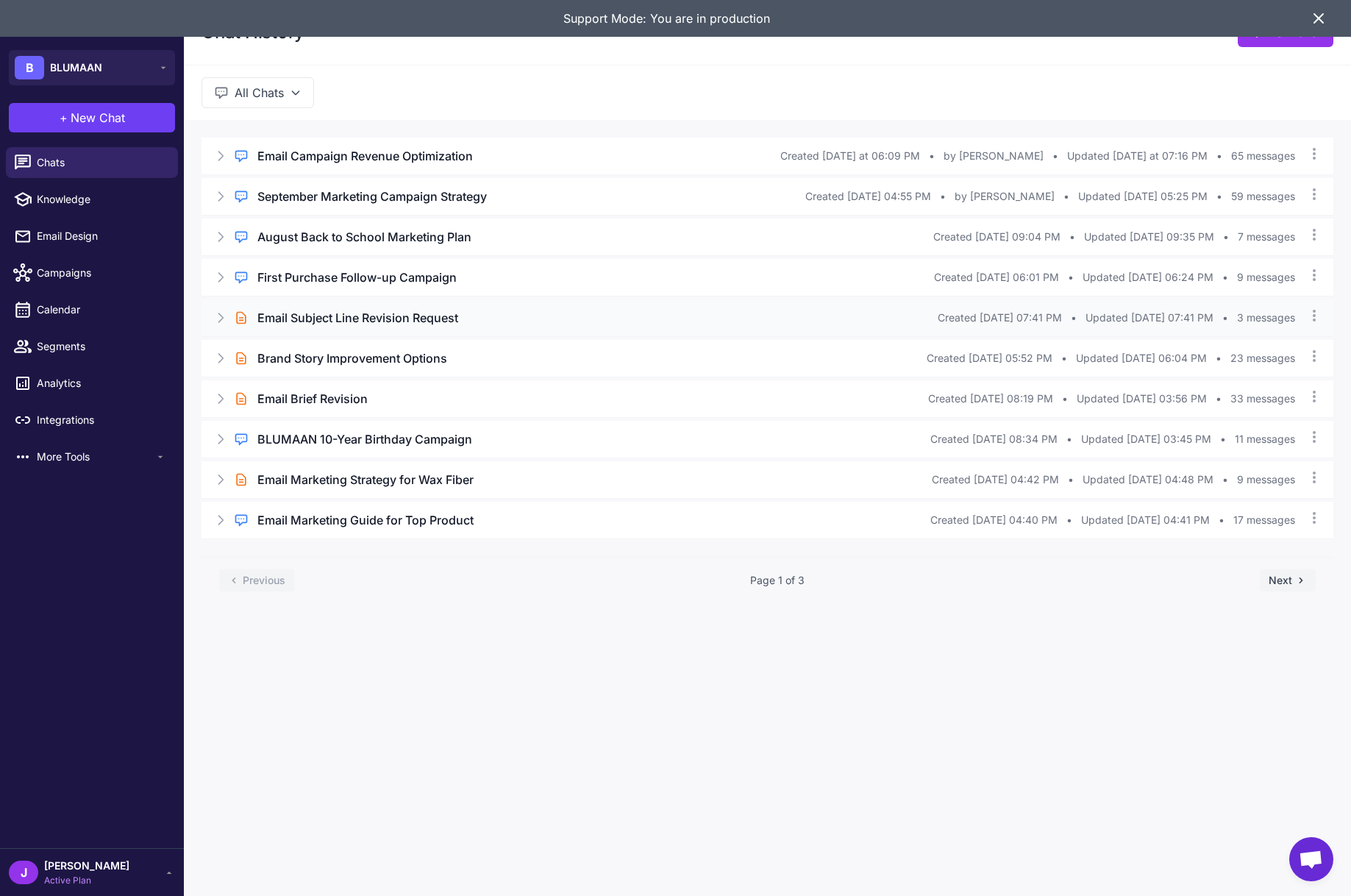
click at [217, 310] on icon at bounding box center [221, 318] width 14 height 14
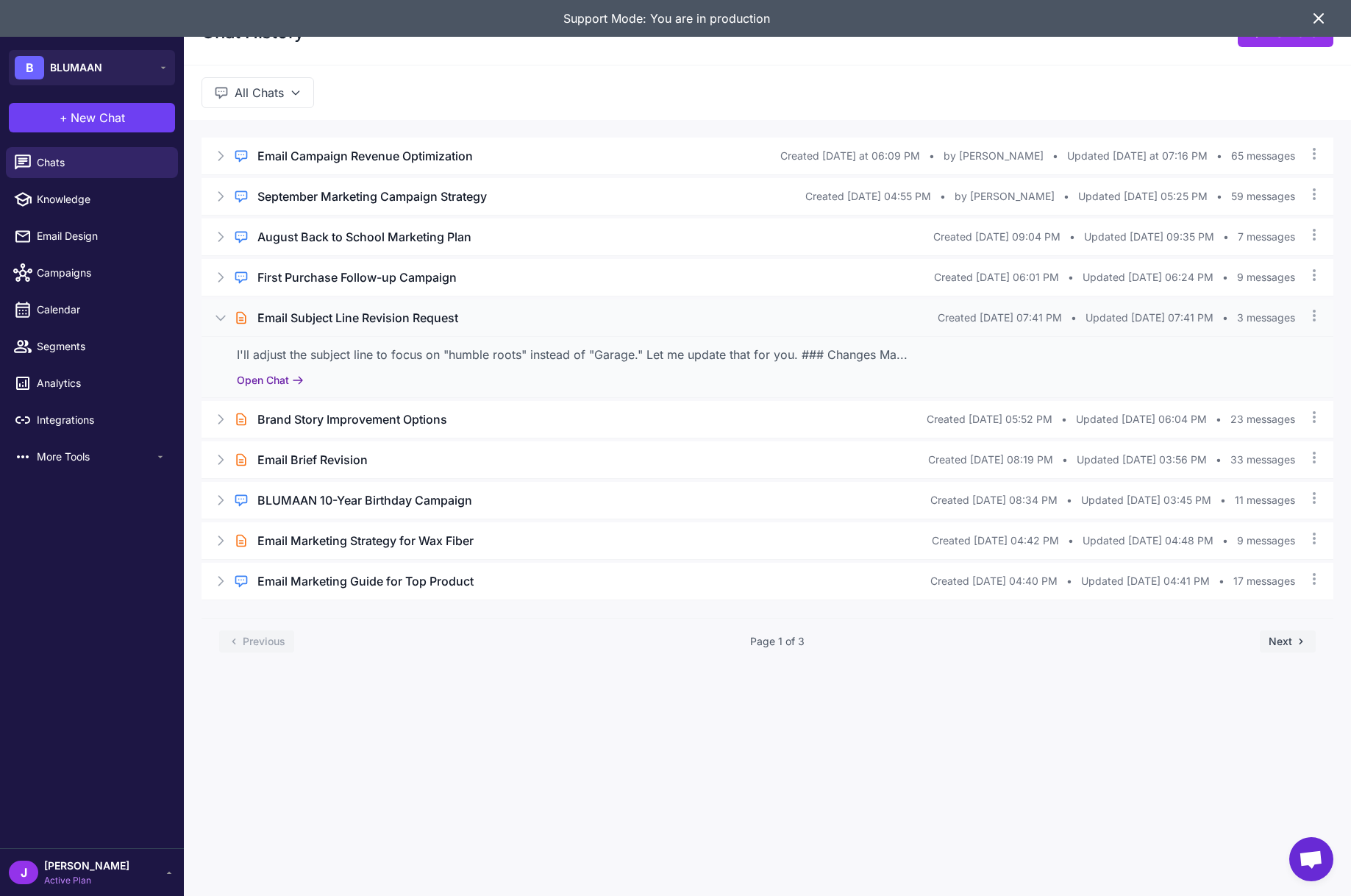
click at [270, 383] on button "Open Chat" at bounding box center [270, 381] width 67 height 16
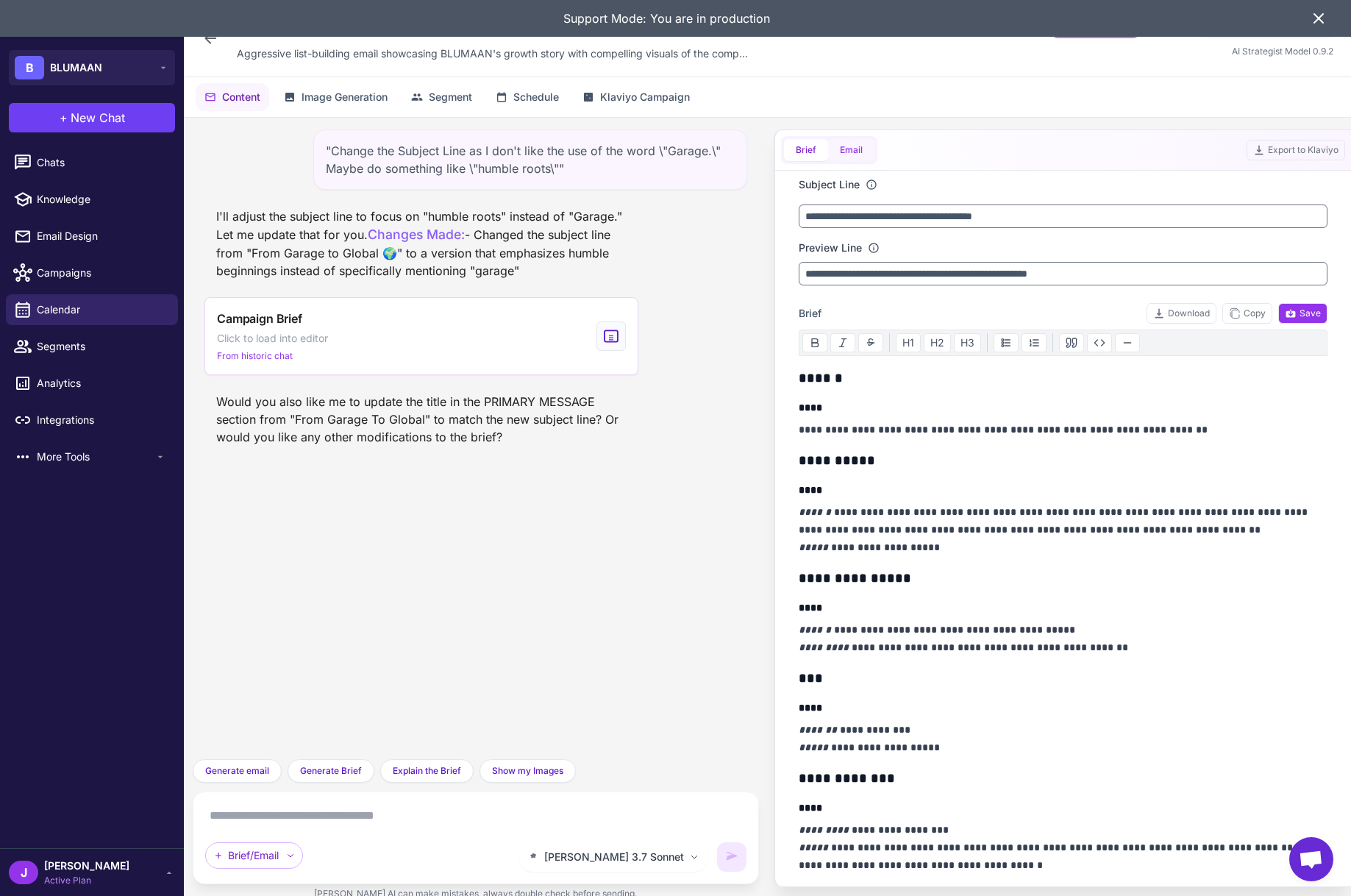
click at [859, 155] on button "Email" at bounding box center [851, 149] width 46 height 22
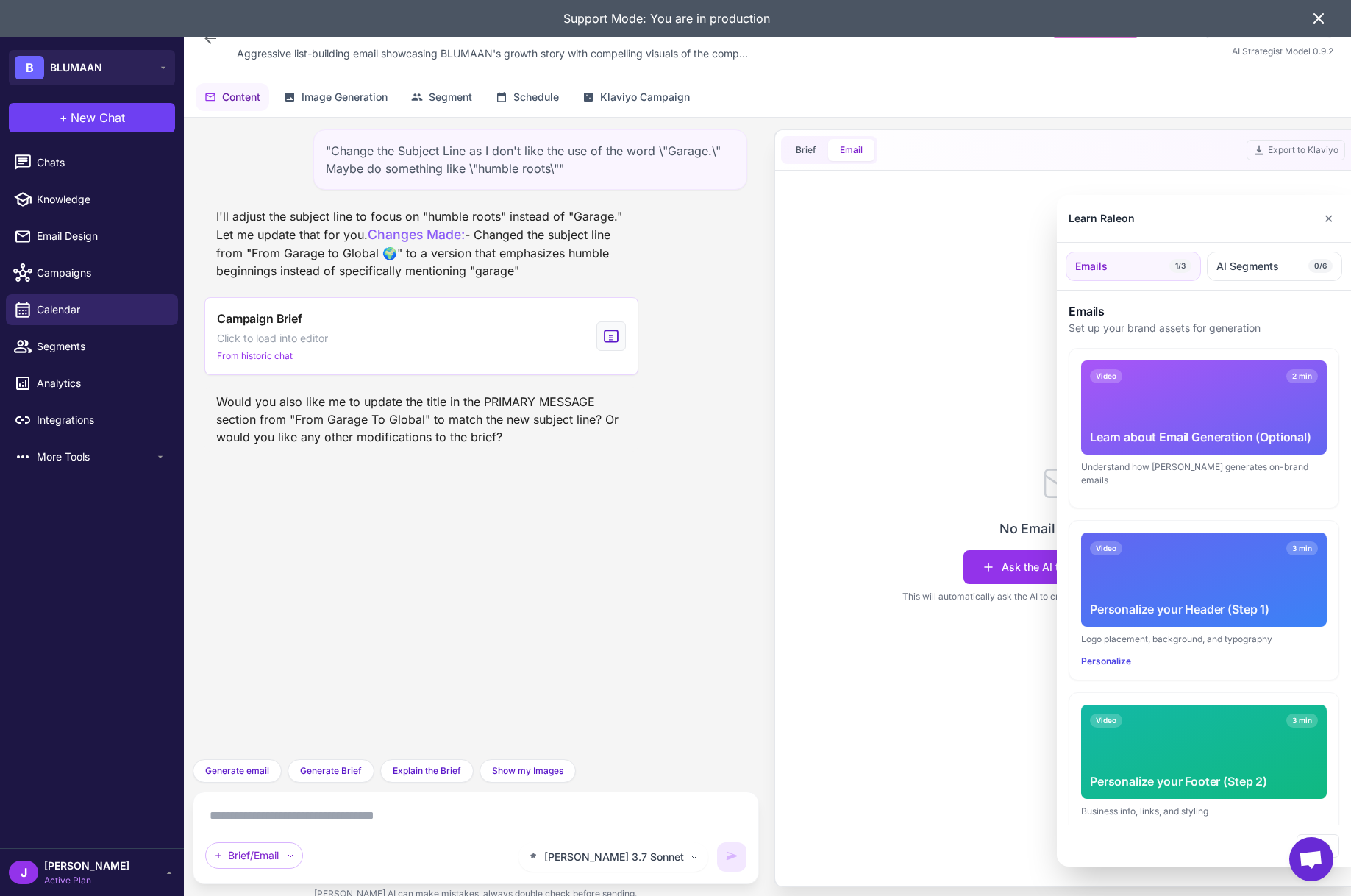
click at [937, 289] on div at bounding box center [675, 448] width 1351 height 896
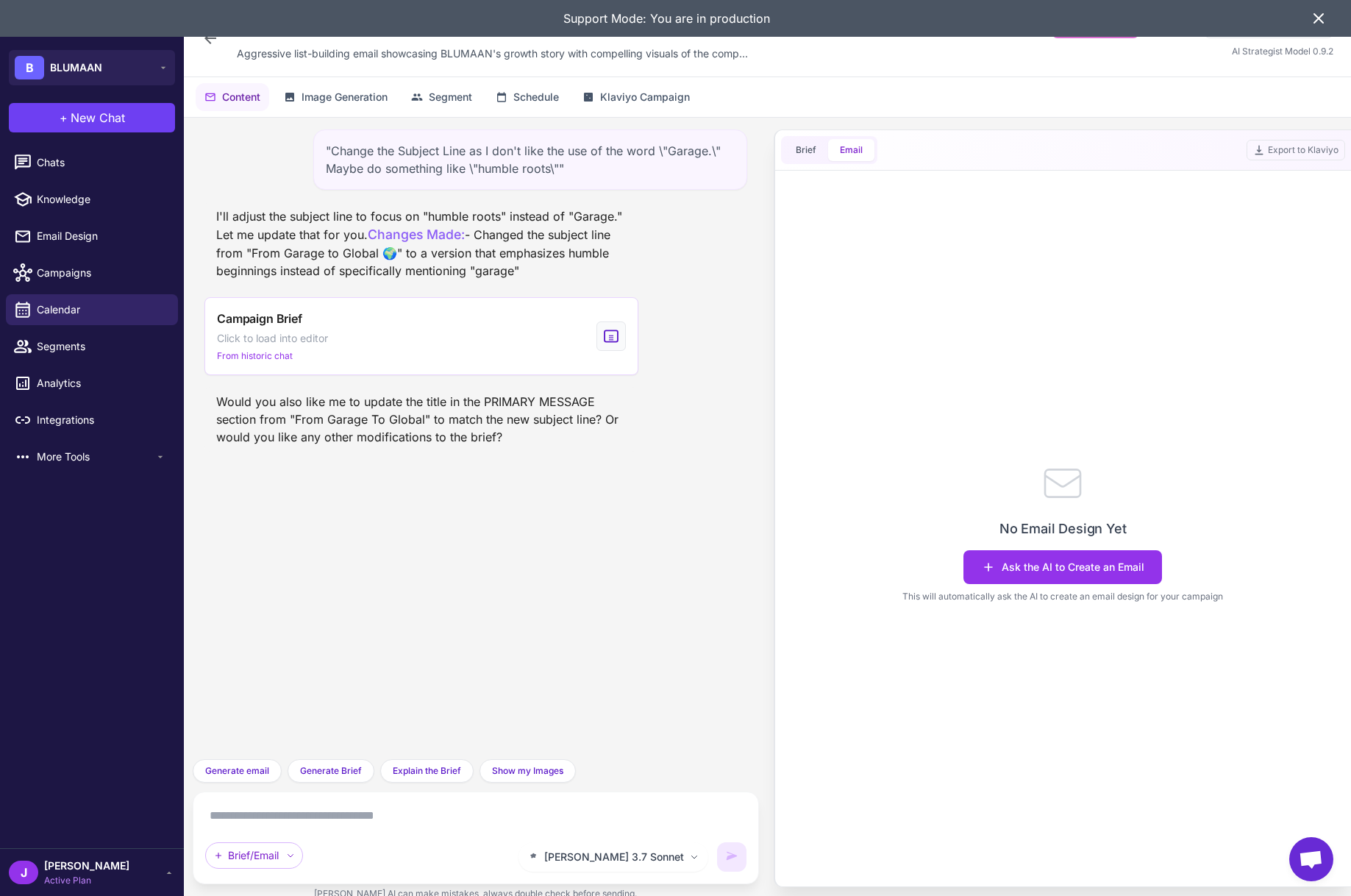
click at [1102, 377] on div "No Email Design Yet Ask the AI to Create an Email This will automatically ask t…" at bounding box center [1064, 531] width 529 height 710
click at [1315, 12] on icon at bounding box center [1319, 19] width 18 height 18
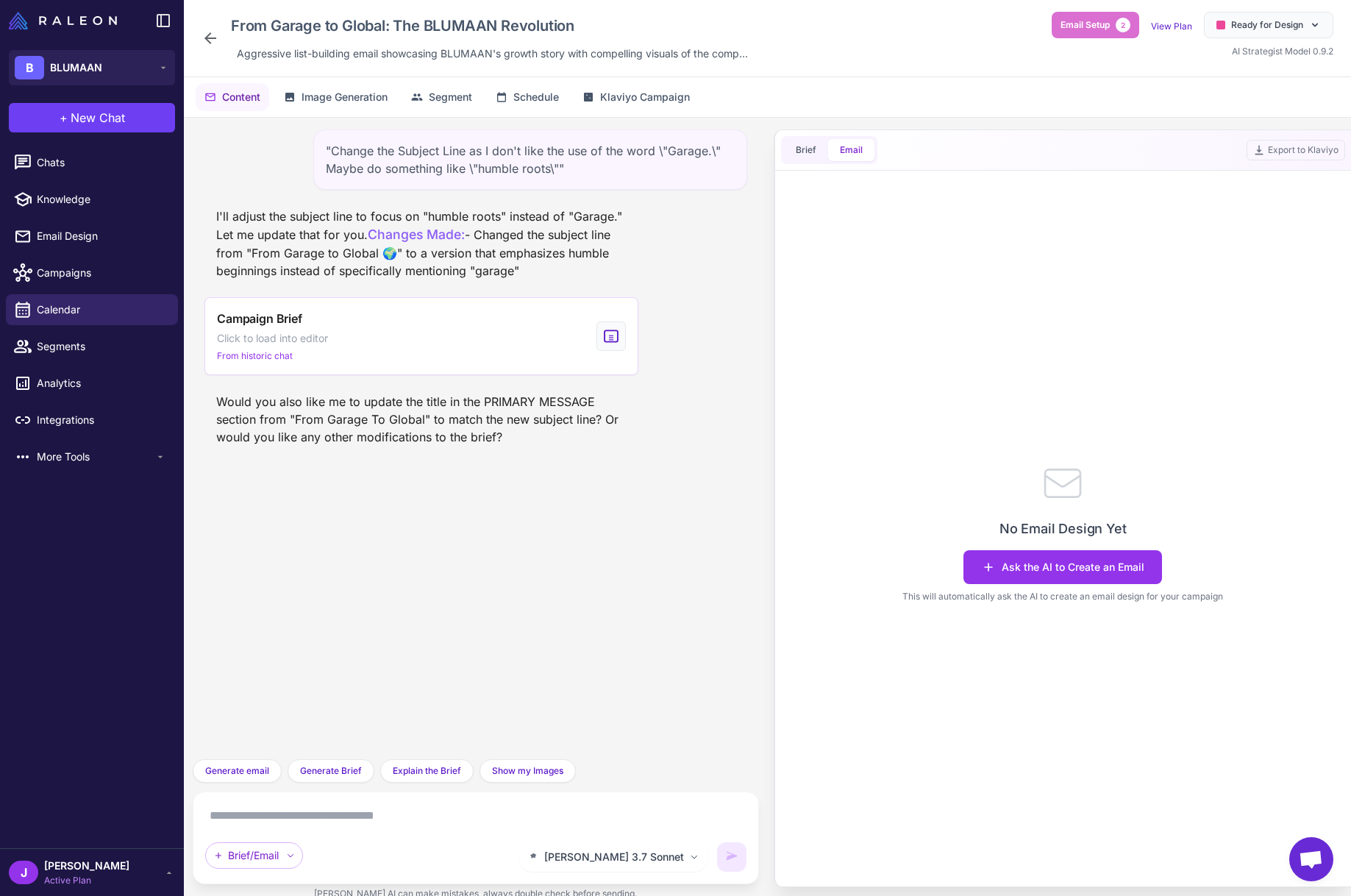
click at [930, 42] on div "From Garage to Global: The BLUMAAN Revolution Aggressive list-building email sh…" at bounding box center [768, 38] width 1132 height 53
click at [50, 157] on span "Chats" at bounding box center [102, 163] width 130 height 16
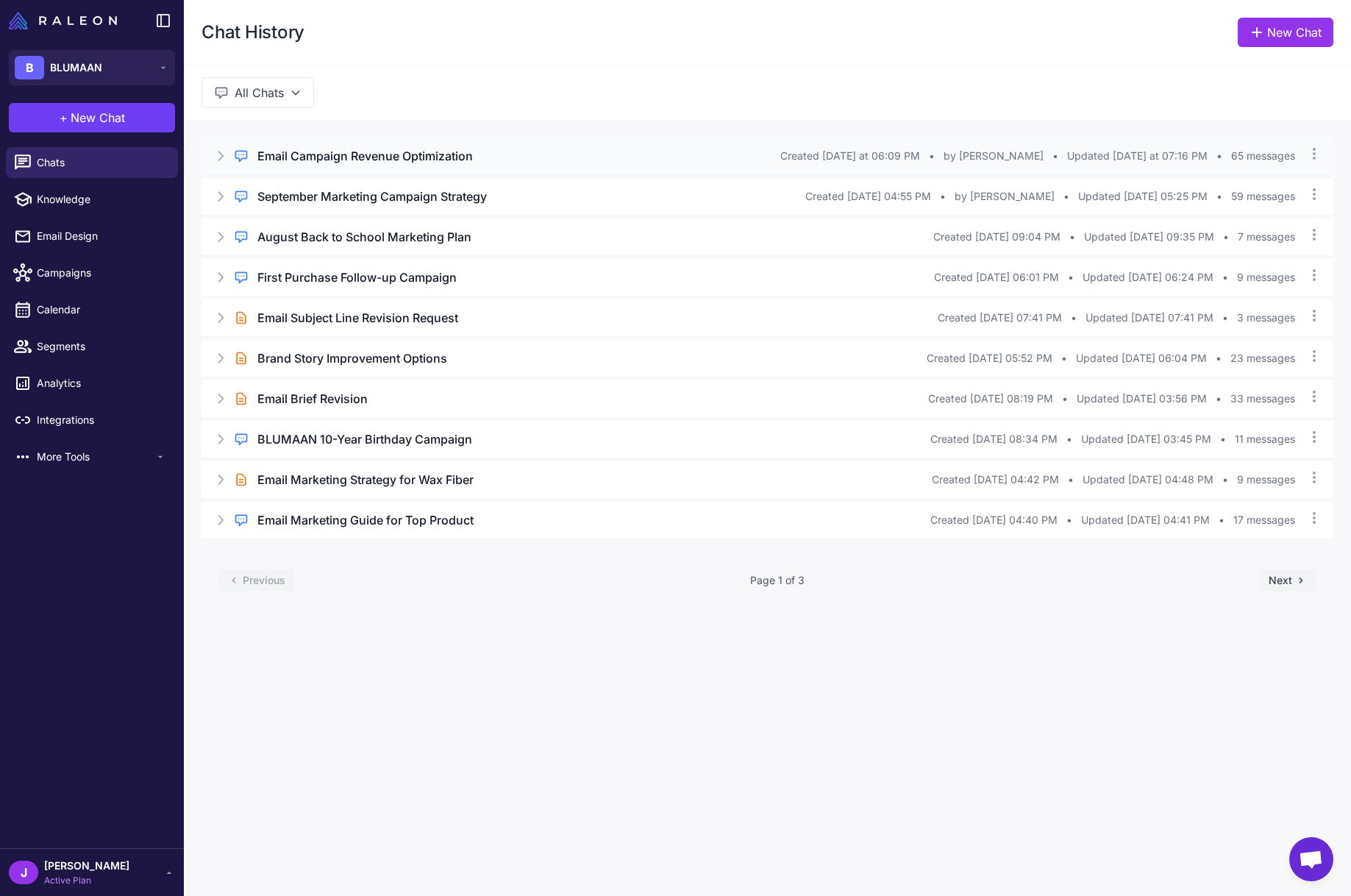
click at [217, 152] on icon at bounding box center [221, 156] width 14 height 14
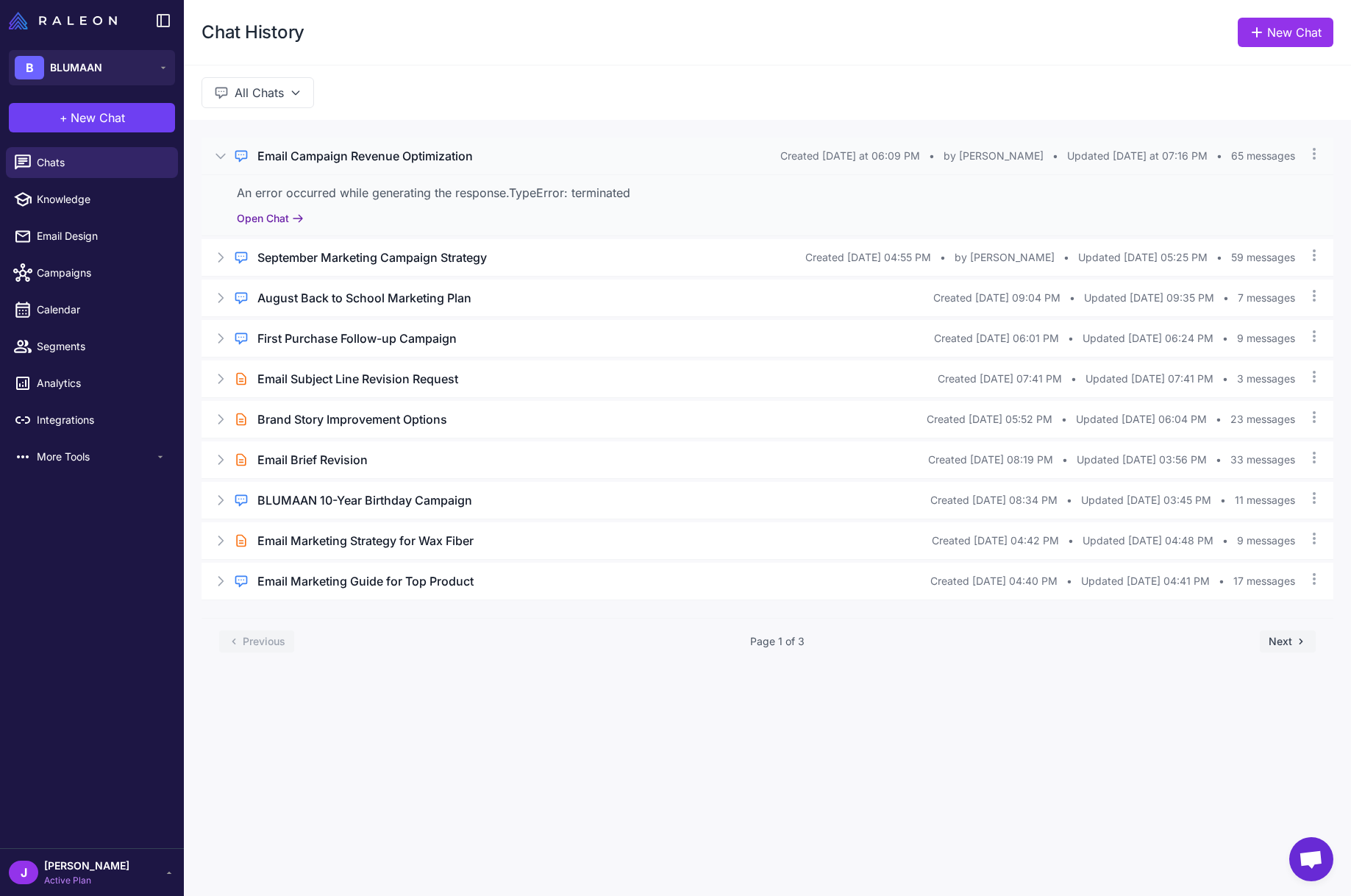
click at [269, 220] on button "Open Chat" at bounding box center [270, 219] width 67 height 16
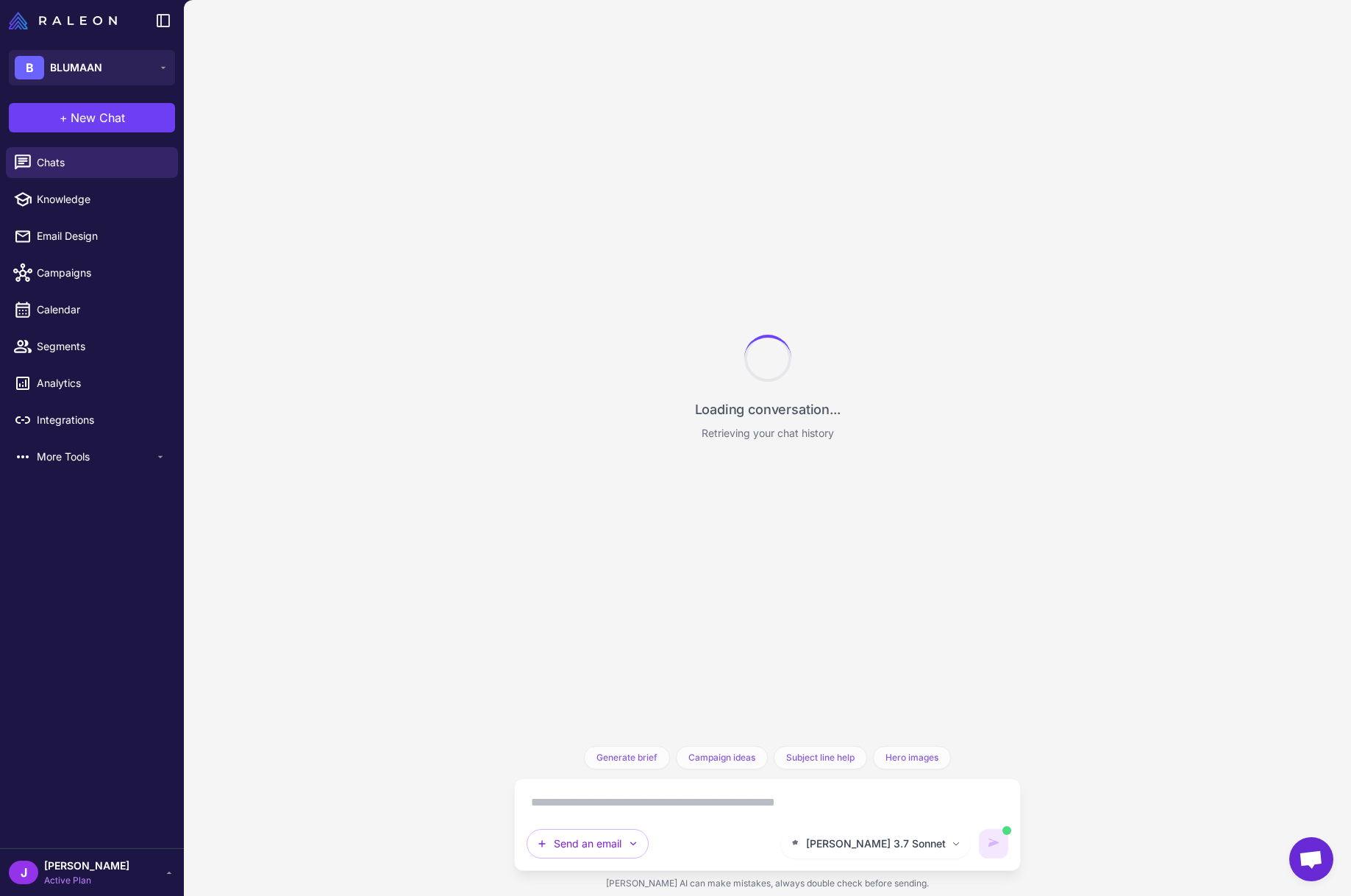
scroll to position [15180, 0]
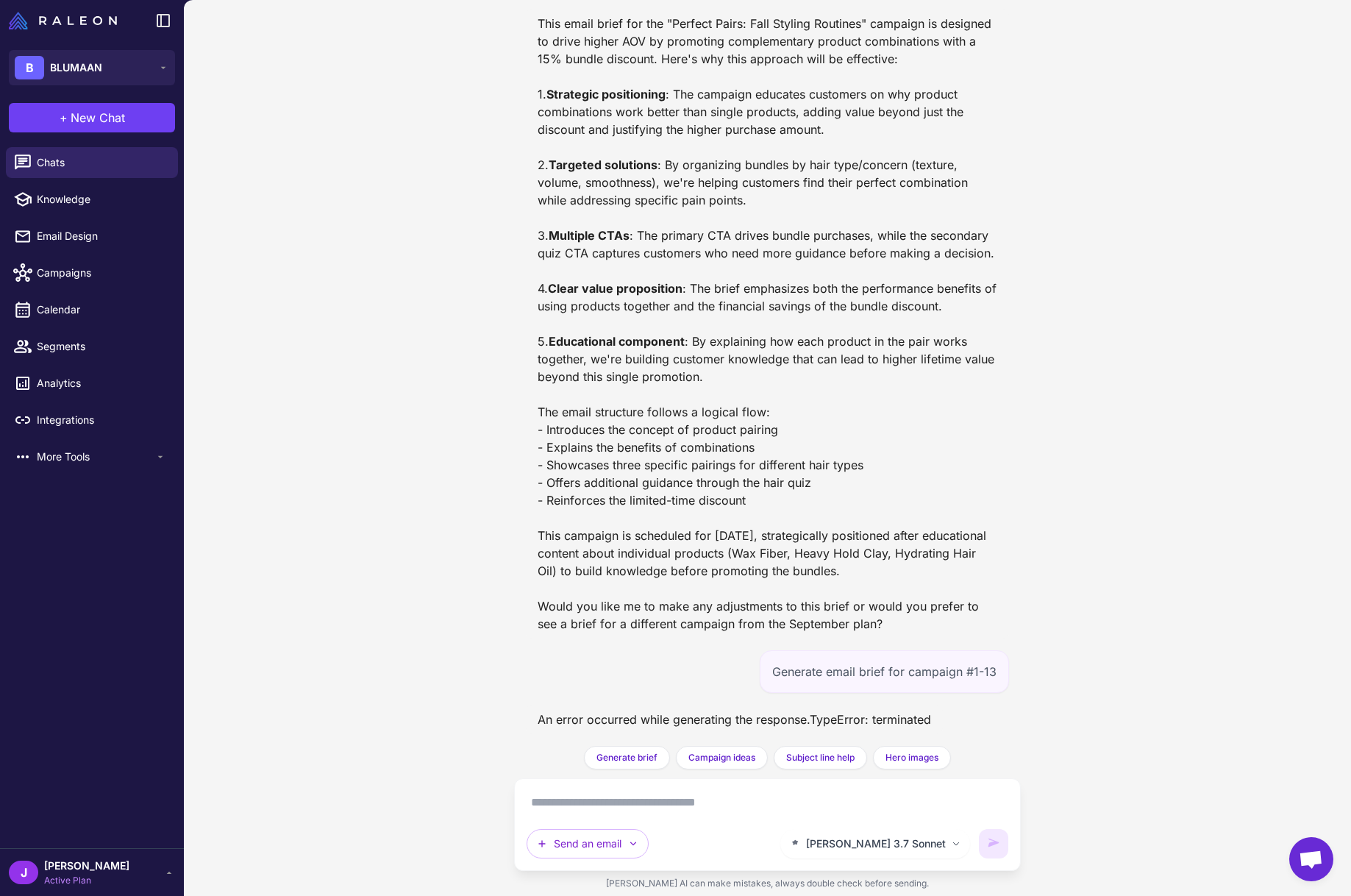
click at [816, 447] on div "This email brief for the "Perfect Pairs: Fall Styling Routines" campaign is des…" at bounding box center [767, 323] width 460 height 618
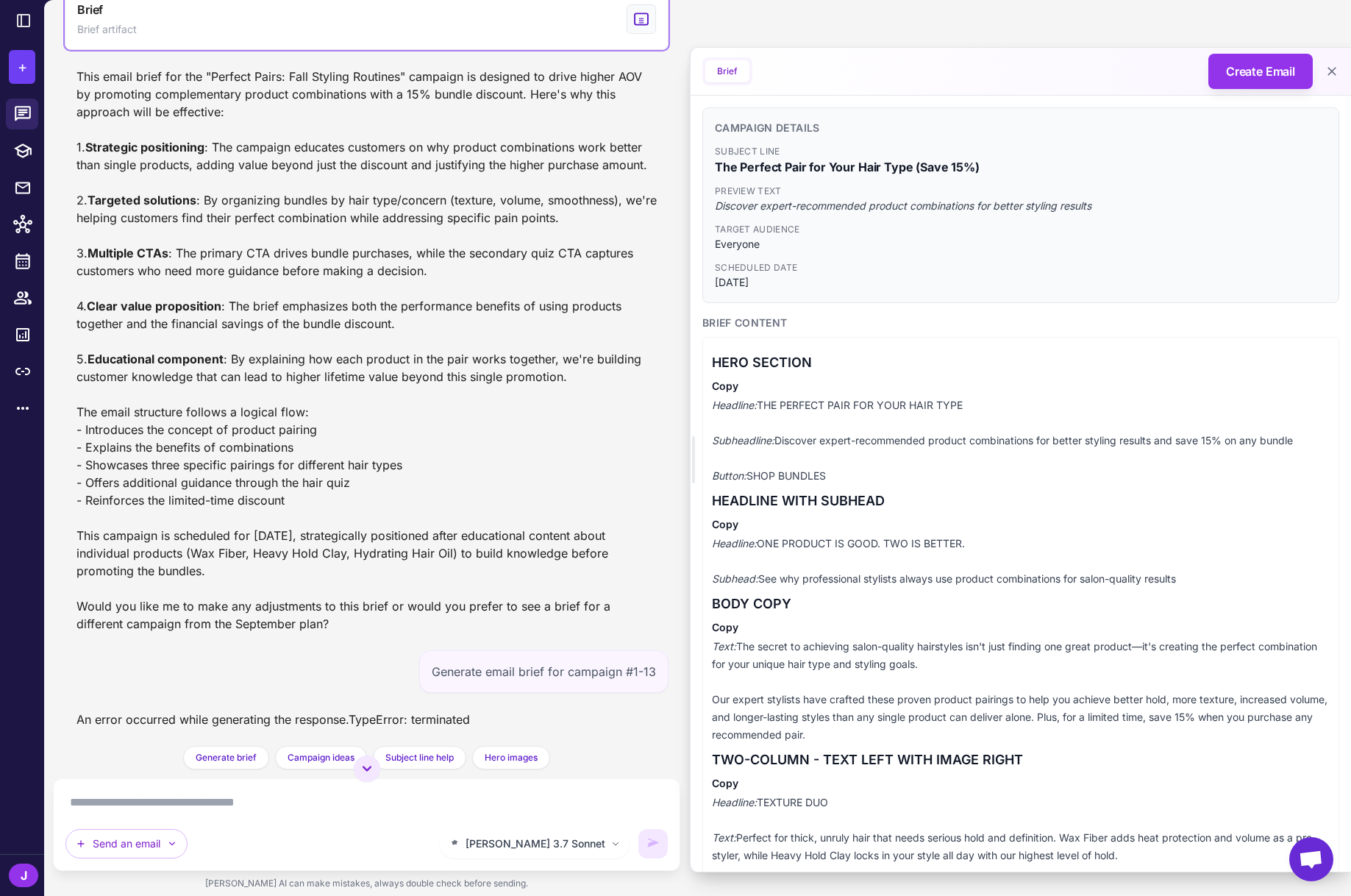
scroll to position [14167, 0]
click at [1328, 67] on icon at bounding box center [1332, 71] width 14 height 14
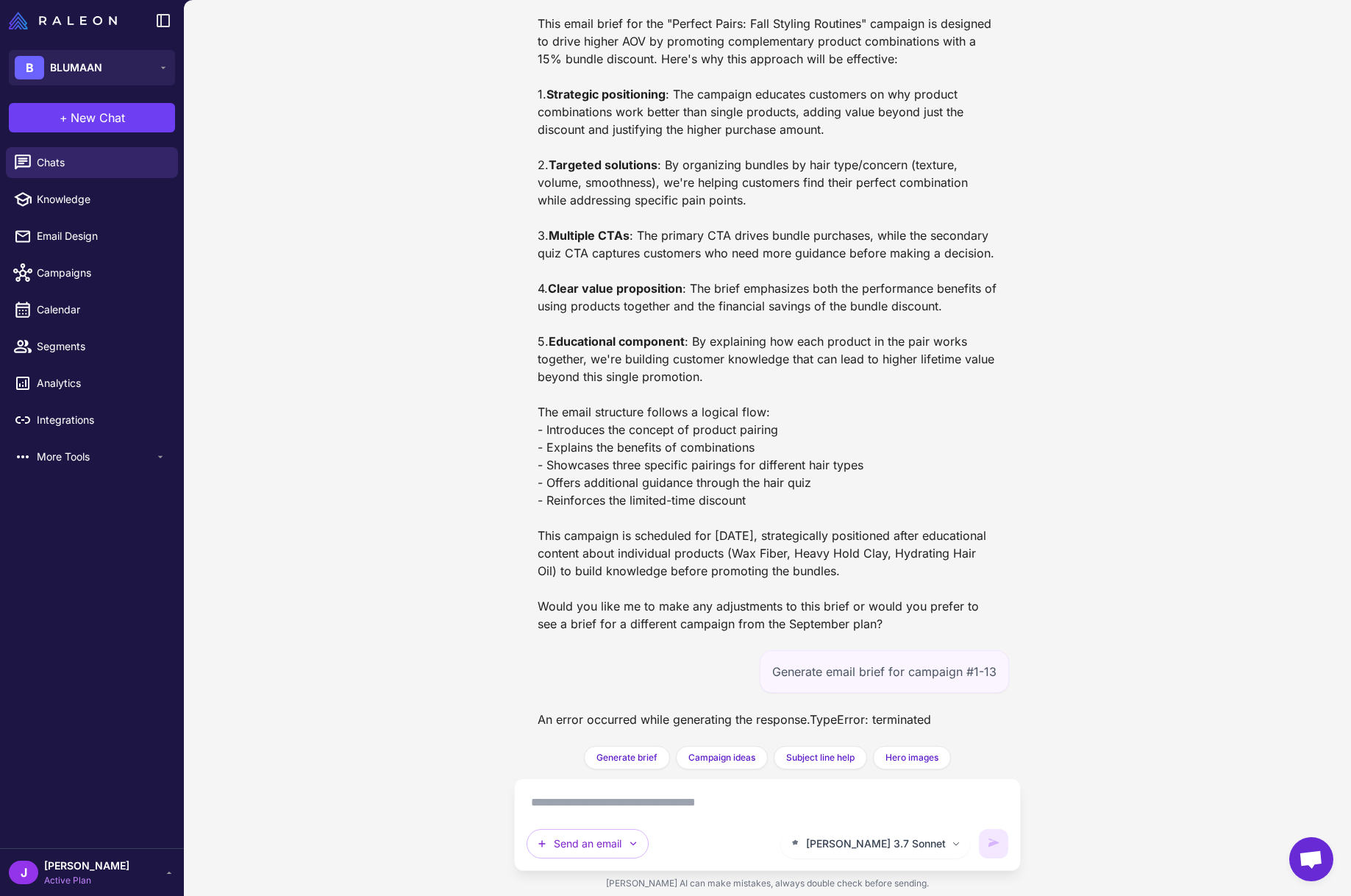
scroll to position [15180, 0]
click at [629, 842] on icon "button" at bounding box center [633, 843] width 12 height 12
click at [636, 466] on div "This email brief for the "Perfect Pairs: Fall Styling Routines" campaign is des…" at bounding box center [767, 323] width 460 height 618
click at [698, 461] on div "This email brief for the "Perfect Pairs: Fall Styling Routines" campaign is des…" at bounding box center [767, 323] width 460 height 618
drag, startPoint x: 624, startPoint y: 437, endPoint x: 625, endPoint y: 426, distance: 11.0
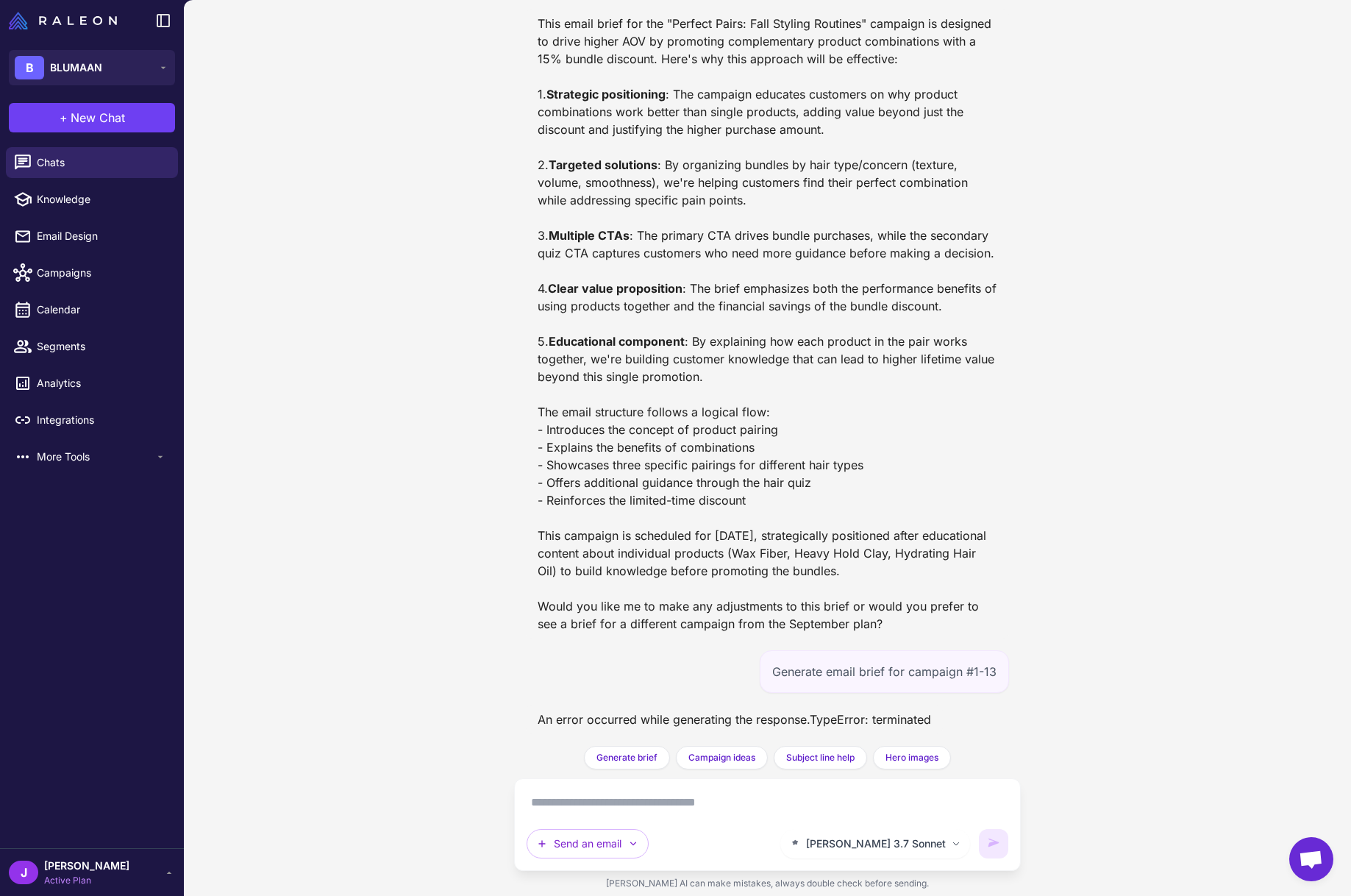
click at [625, 426] on div "This email brief for the "Perfect Pairs: Fall Styling Routines" campaign is des…" at bounding box center [767, 323] width 460 height 618
click at [75, 117] on span "New Chat" at bounding box center [97, 118] width 54 height 18
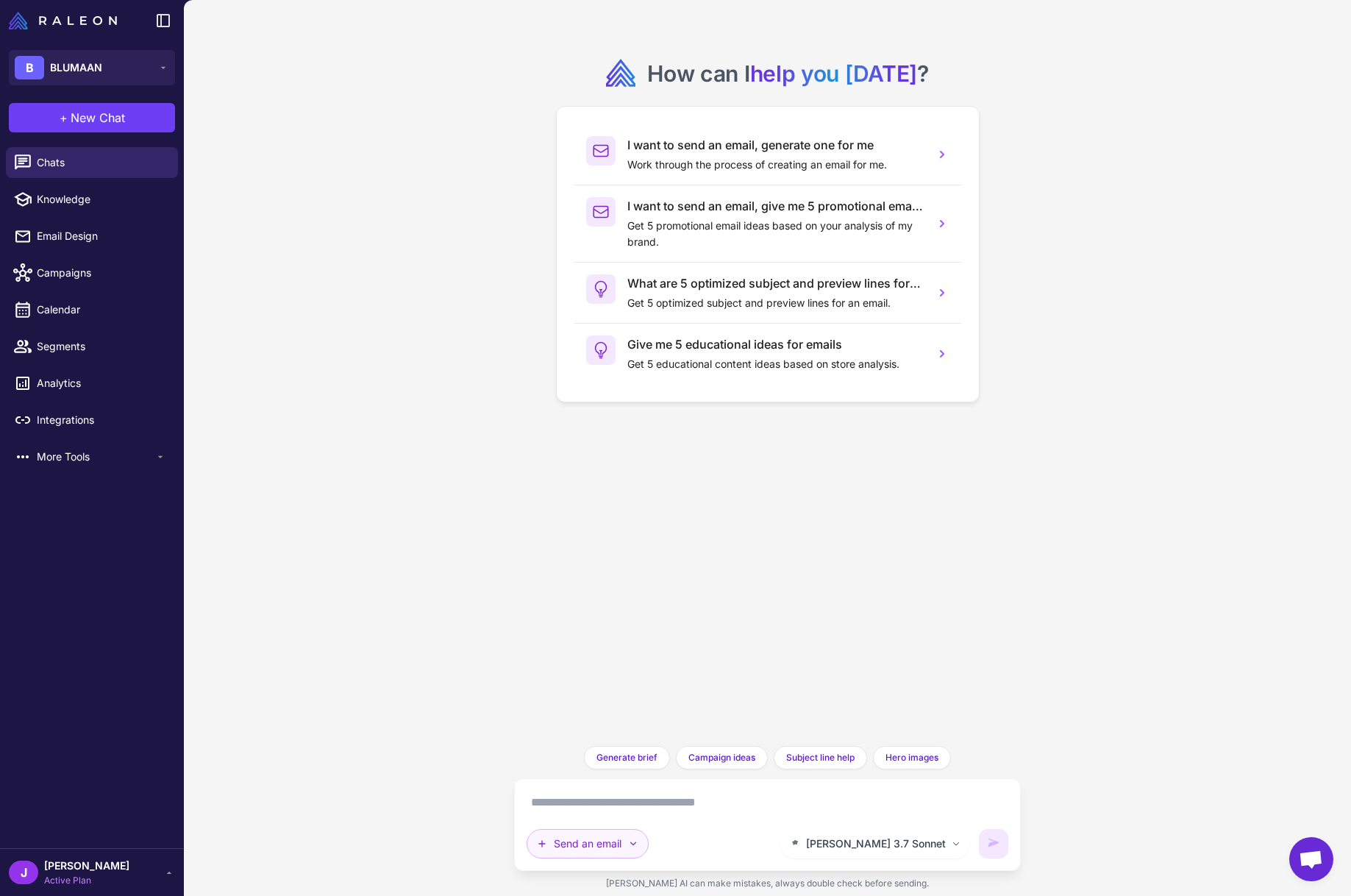
click at [576, 836] on button "Send an email" at bounding box center [588, 843] width 122 height 30
click at [554, 810] on button "Brainstorm" at bounding box center [597, 808] width 140 height 28
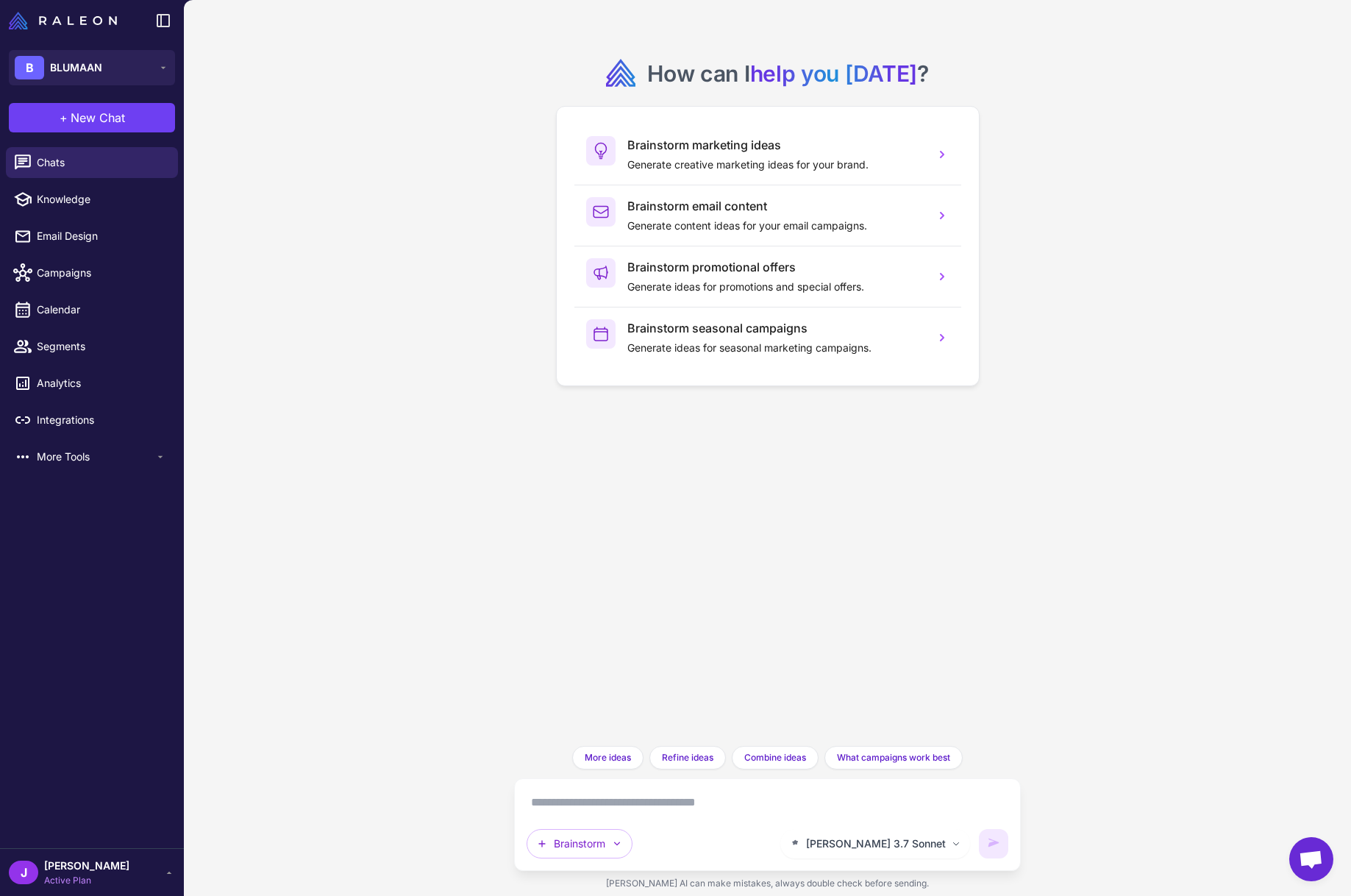
click at [581, 813] on textarea at bounding box center [767, 802] width 482 height 23
click at [586, 802] on textarea at bounding box center [767, 802] width 482 height 23
click at [630, 794] on textarea at bounding box center [767, 802] width 482 height 23
click at [115, 104] on button "+ New Chat" at bounding box center [92, 117] width 167 height 30
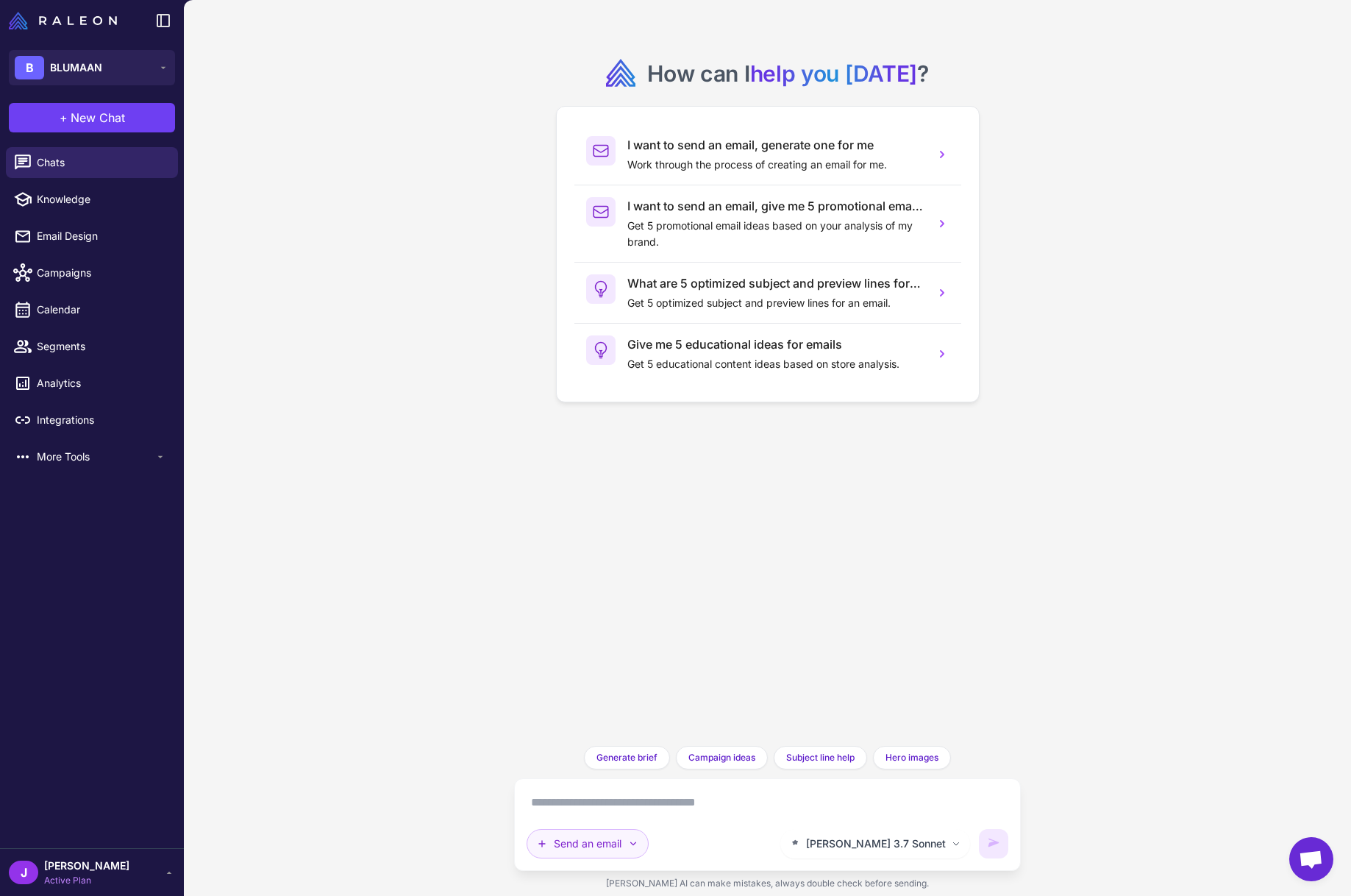
click at [598, 833] on button "Send an email" at bounding box center [588, 843] width 122 height 30
click at [595, 794] on button "Plan multiple emails" at bounding box center [597, 808] width 140 height 28
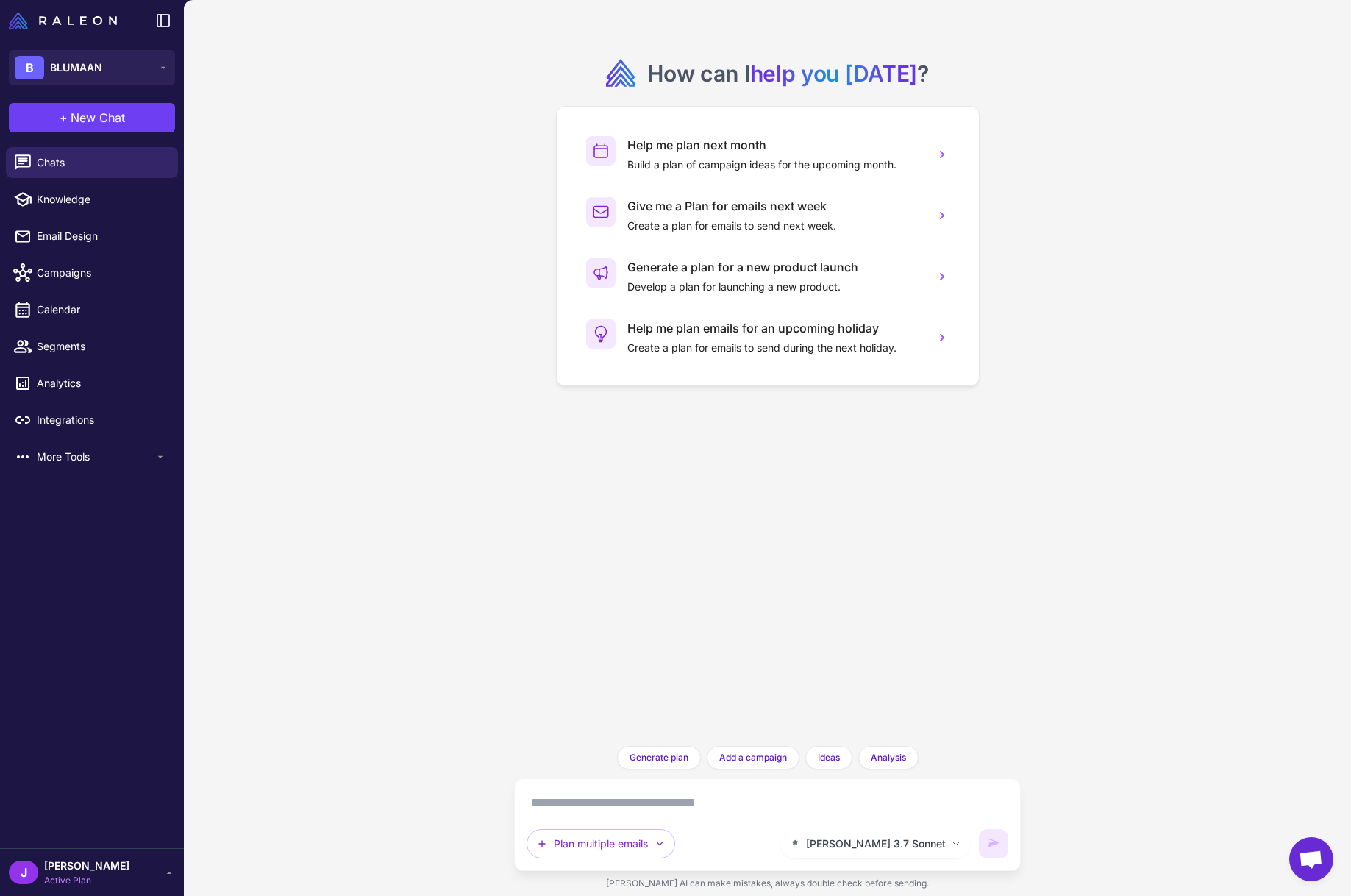
click at [575, 816] on div "Claude 3.7 Sonnet Plan multiple emails" at bounding box center [767, 824] width 482 height 67
click at [457, 570] on div "How can I help you today ? Help me plan next month Build a plan of campaign ide…" at bounding box center [767, 448] width 1167 height 896
click at [372, 585] on div "How can I help you today ? Help me plan next month Build a plan of campaign ide…" at bounding box center [767, 448] width 1167 height 896
click at [446, 648] on div "How can I help you today ? Help me plan next month Build a plan of campaign ide…" at bounding box center [767, 448] width 1167 height 896
click at [473, 554] on div "How can I help you today ? Help me plan next month Build a plan of campaign ide…" at bounding box center [767, 448] width 1167 height 896
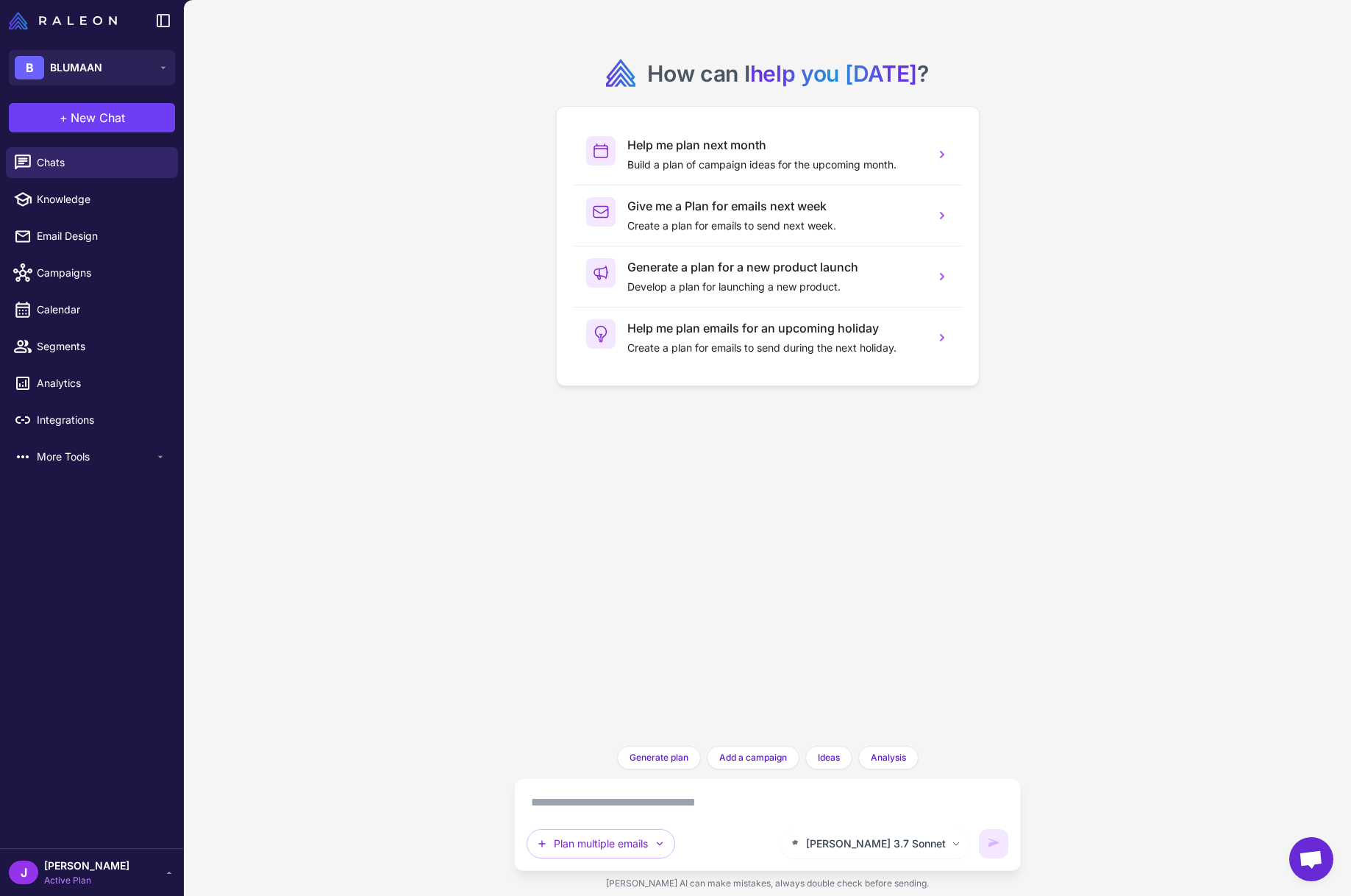
click at [557, 598] on div "How can I help you today ? Help me plan next month Build a plan of campaign ide…" at bounding box center [767, 372] width 483 height 722
click at [691, 609] on div "How can I help you today ? Help me plan next month Build a plan of campaign ide…" at bounding box center [767, 372] width 483 height 722
click at [159, 872] on div "J Jay Active Plan" at bounding box center [92, 872] width 167 height 30
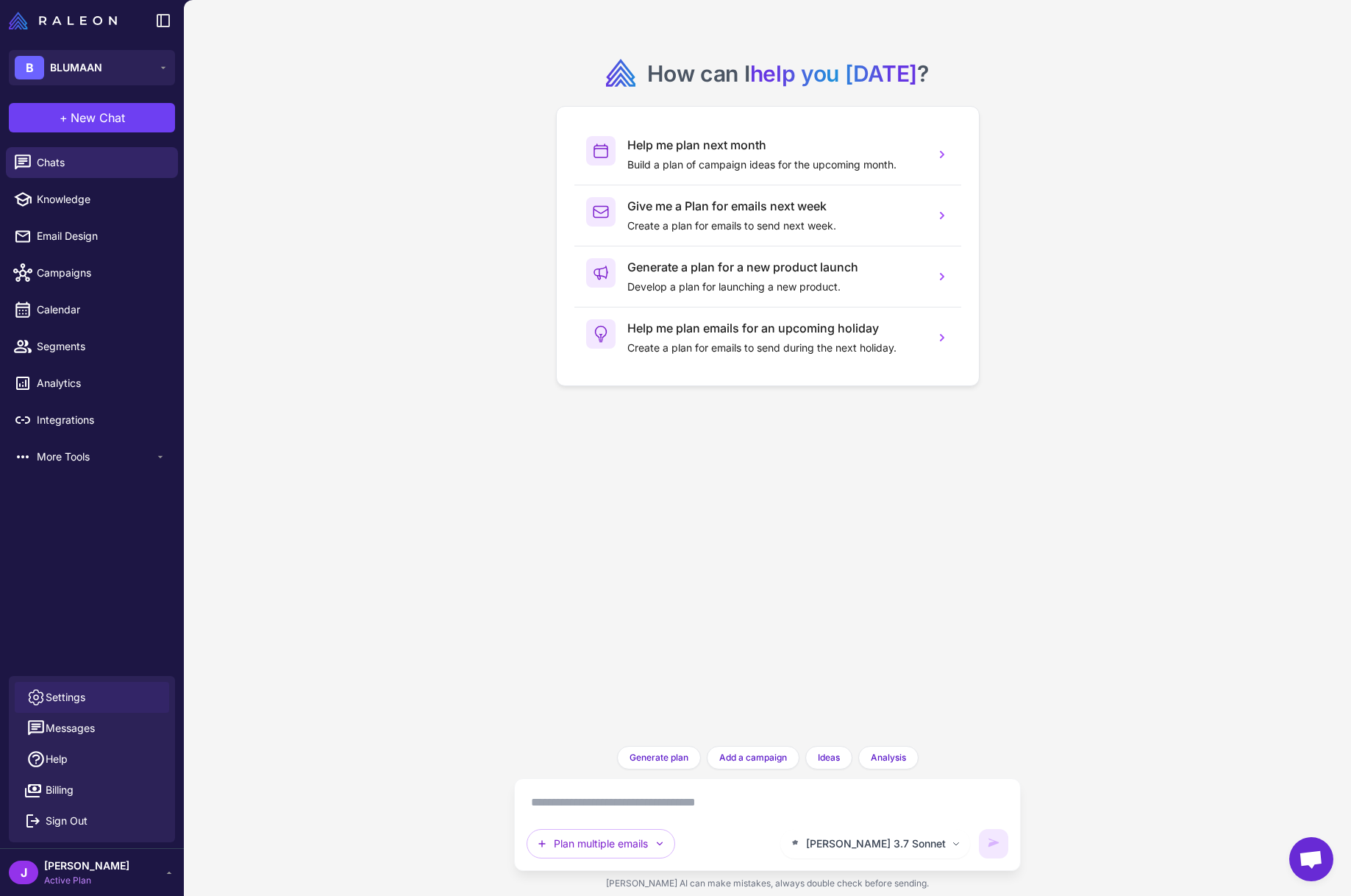
click at [75, 697] on span "Settings" at bounding box center [66, 697] width 40 height 16
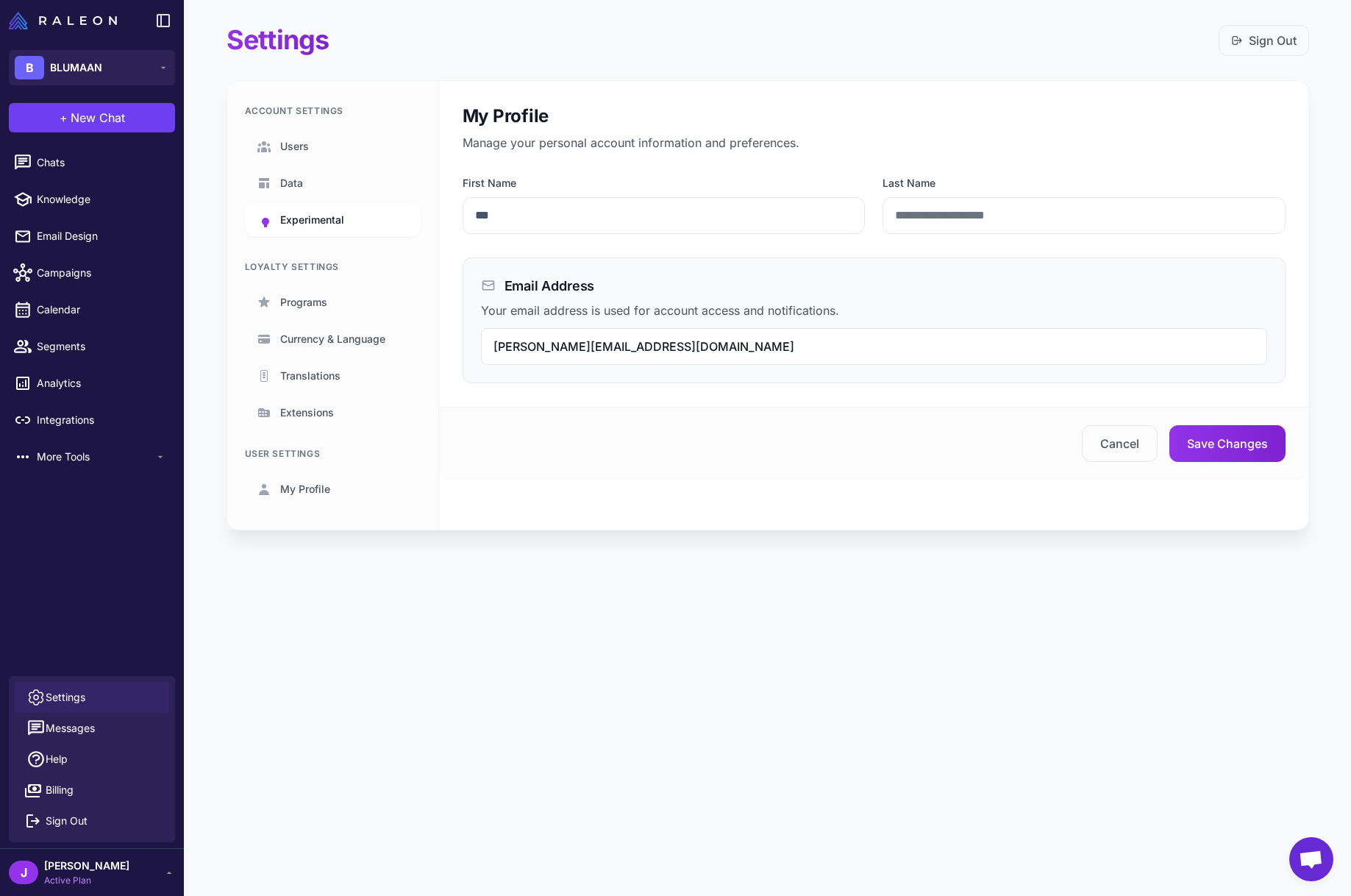
click at [310, 215] on span "Experimental" at bounding box center [311, 220] width 64 height 16
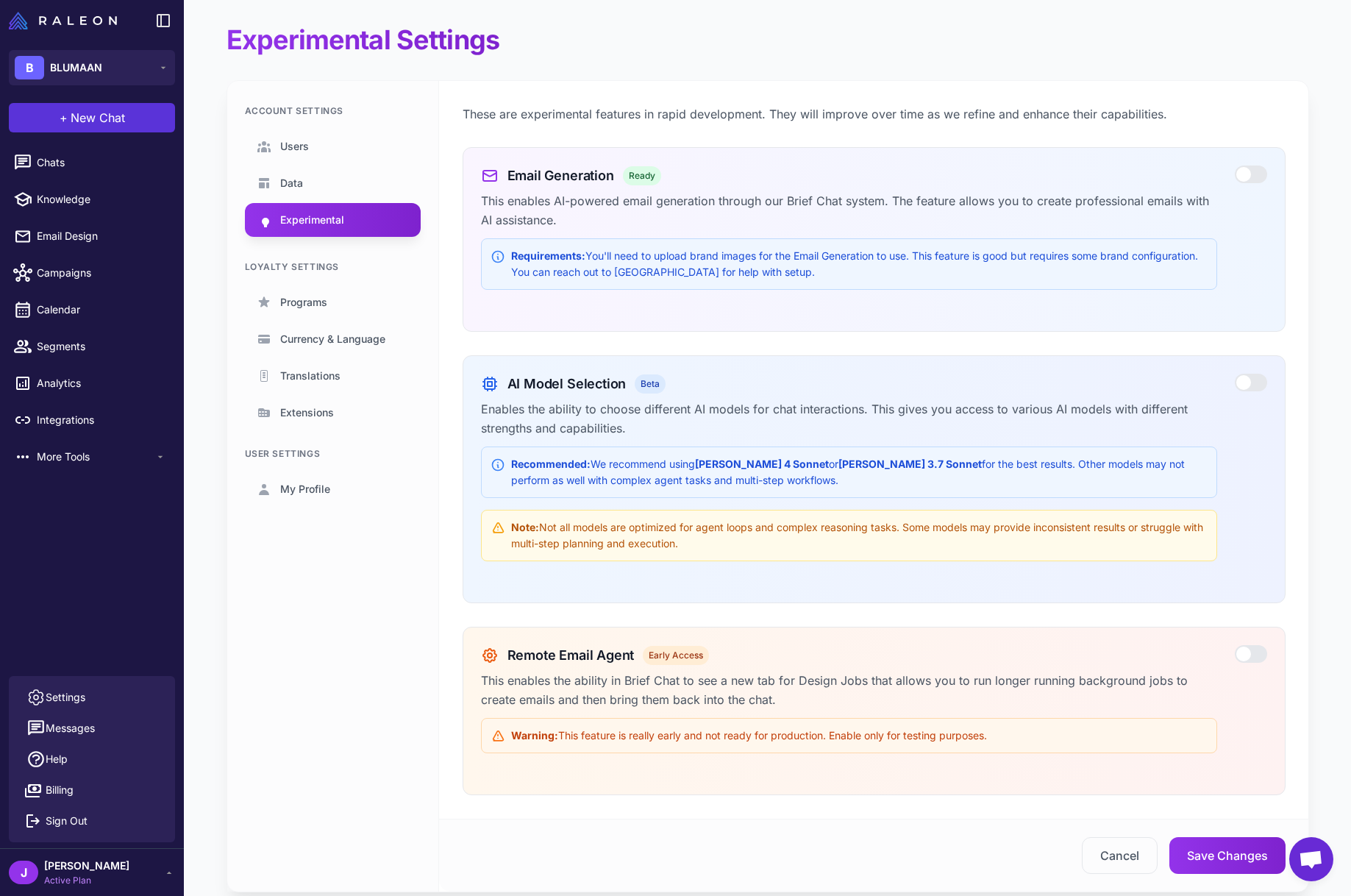
click at [99, 124] on span "New Chat" at bounding box center [97, 118] width 54 height 18
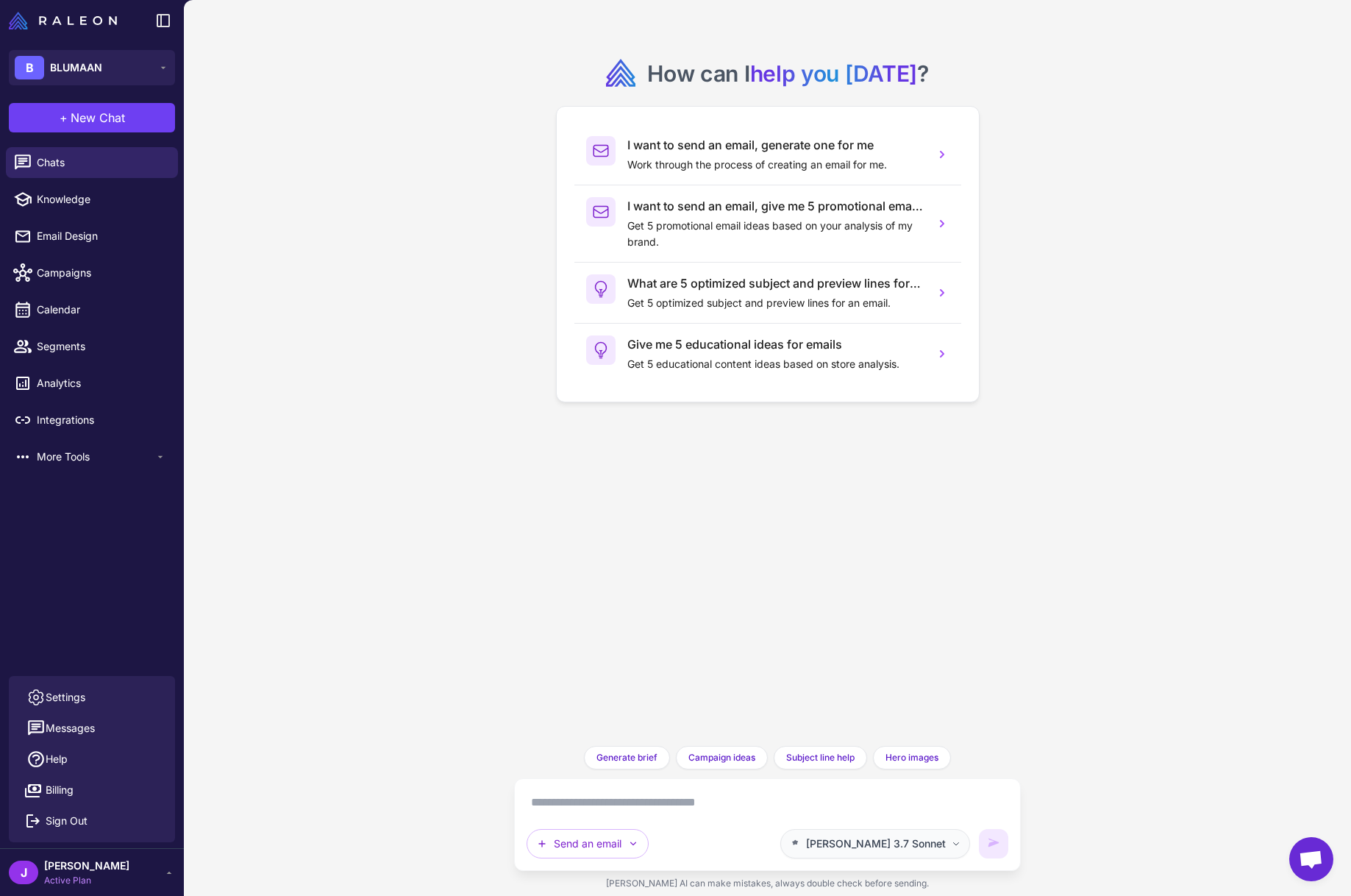
click at [926, 834] on button "Claude 3.7 Sonnet" at bounding box center [875, 843] width 190 height 30
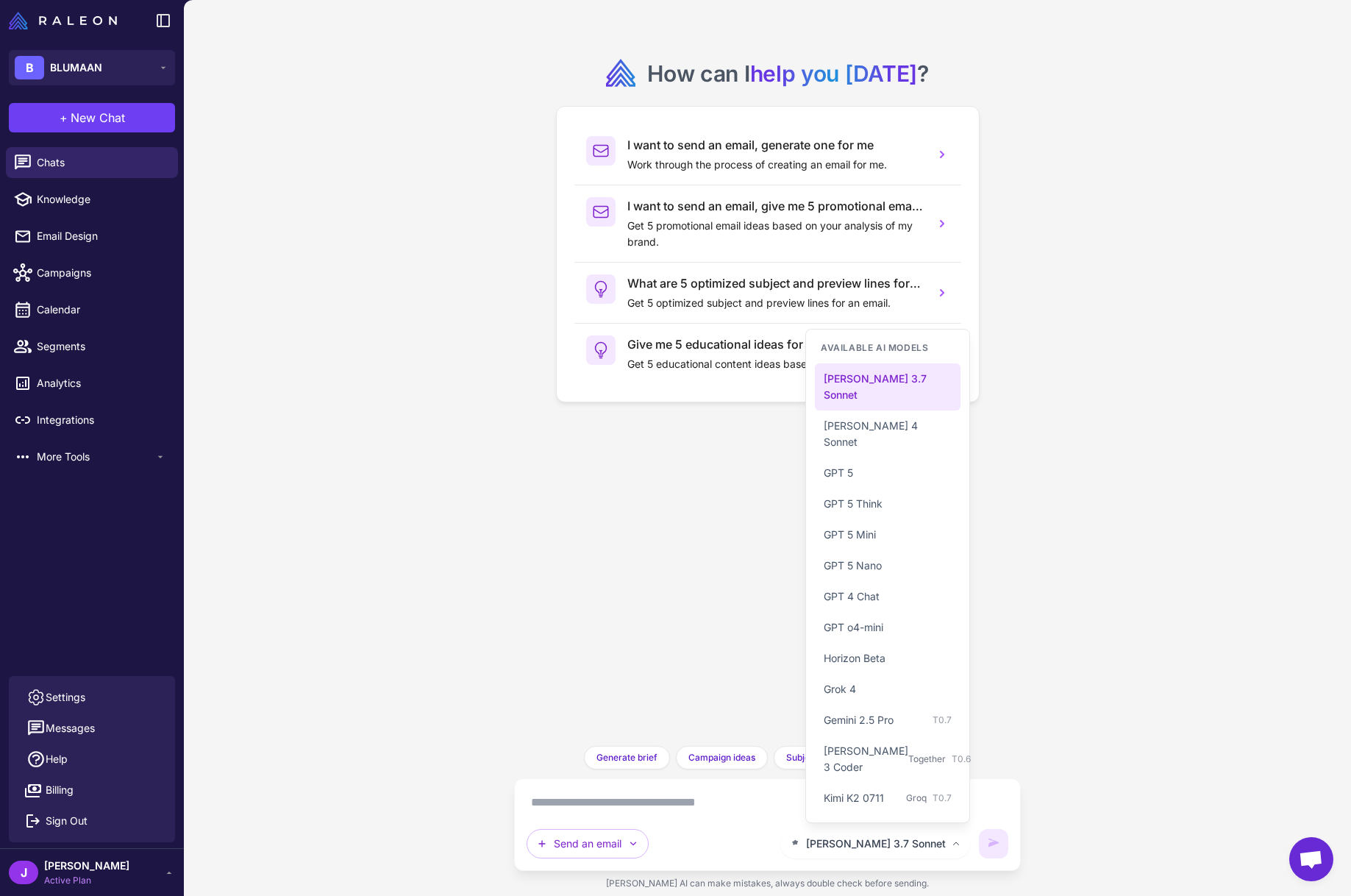
click at [636, 634] on div "How can I help you today ? I want to send an email, generate one for me Work th…" at bounding box center [767, 372] width 483 height 722
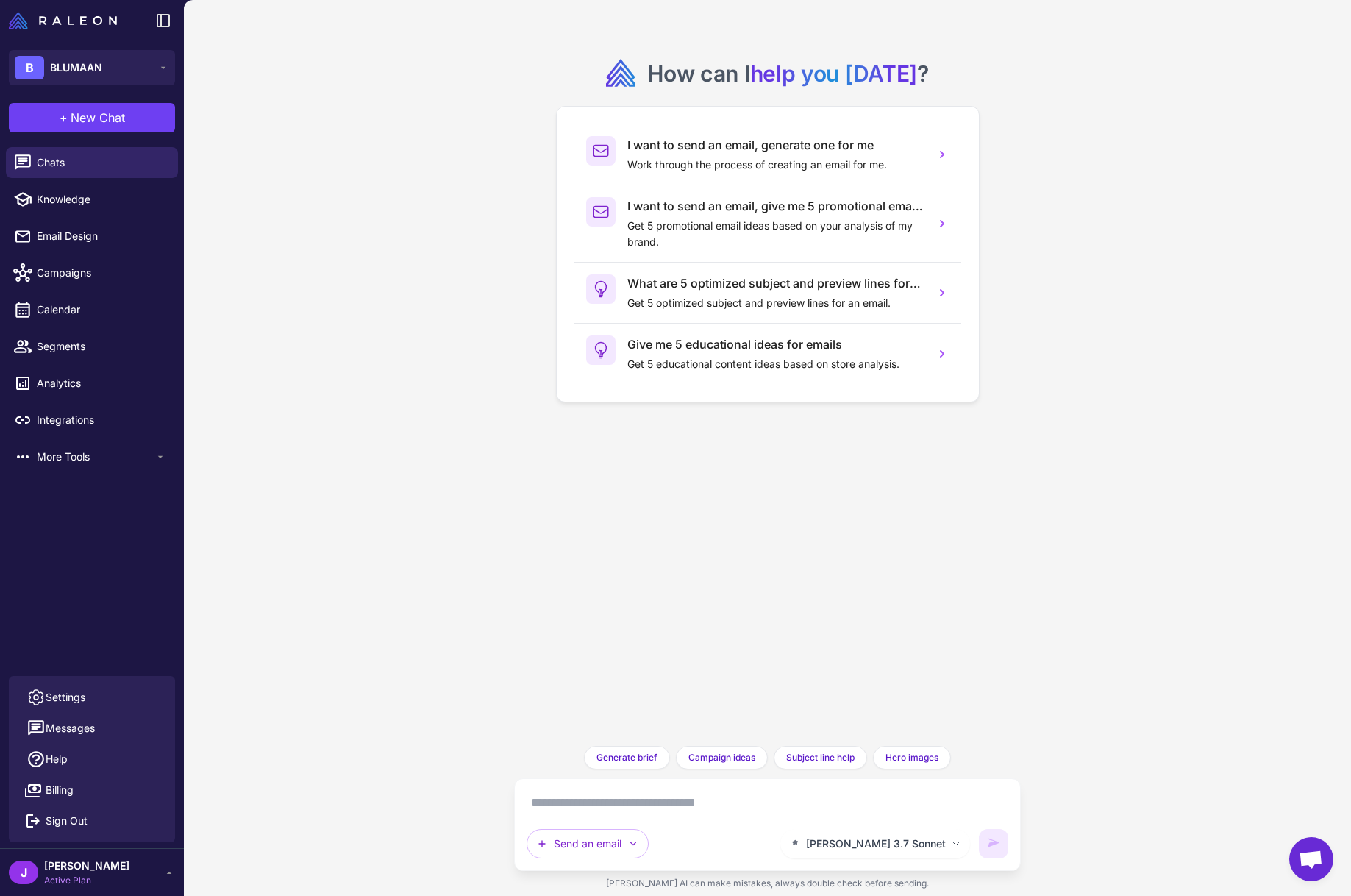
click at [646, 647] on div "How can I help you today ? I want to send an email, generate one for me Work th…" at bounding box center [767, 372] width 483 height 722
click at [937, 851] on span "Claude 3.7 Sonnet" at bounding box center [876, 844] width 140 height 16
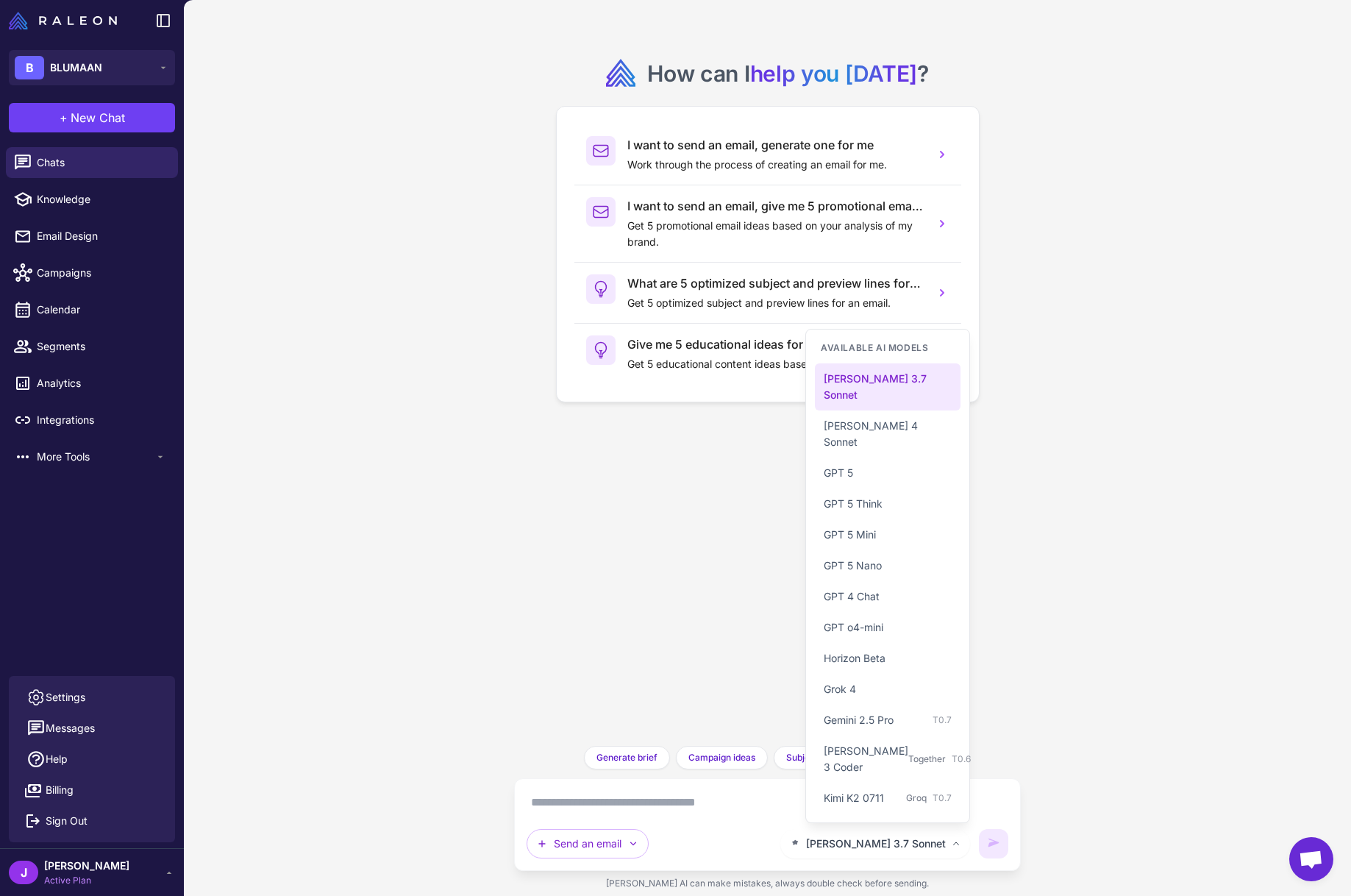
click at [570, 463] on div "How can I help you today ? I want to send an email, generate one for me Work th…" at bounding box center [767, 372] width 483 height 722
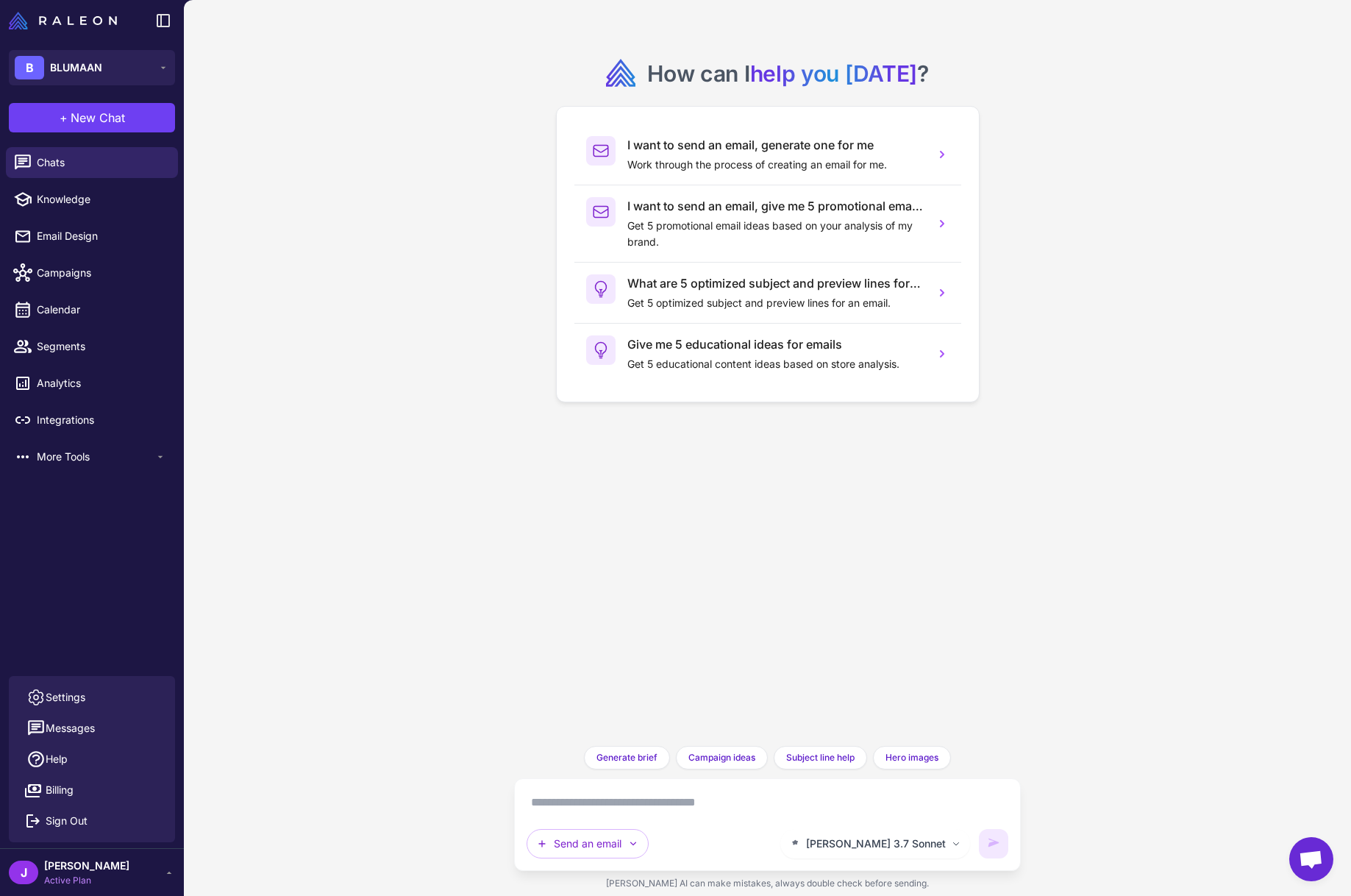
click at [472, 558] on div "How can I help you today ? I want to send an email, generate one for me Work th…" at bounding box center [767, 448] width 1167 height 896
click at [432, 568] on div "How can I help you today ? I want to send an email, generate one for me Work th…" at bounding box center [767, 448] width 1167 height 896
click at [652, 537] on div "How can I help you today ? I want to send an email, generate one for me Work th…" at bounding box center [767, 372] width 483 height 722
click at [665, 548] on div "How can I help you today ? I want to send an email, generate one for me Work th…" at bounding box center [767, 372] width 483 height 722
click at [688, 534] on div "How can I help you today ? I want to send an email, generate one for me Work th…" at bounding box center [767, 372] width 483 height 722
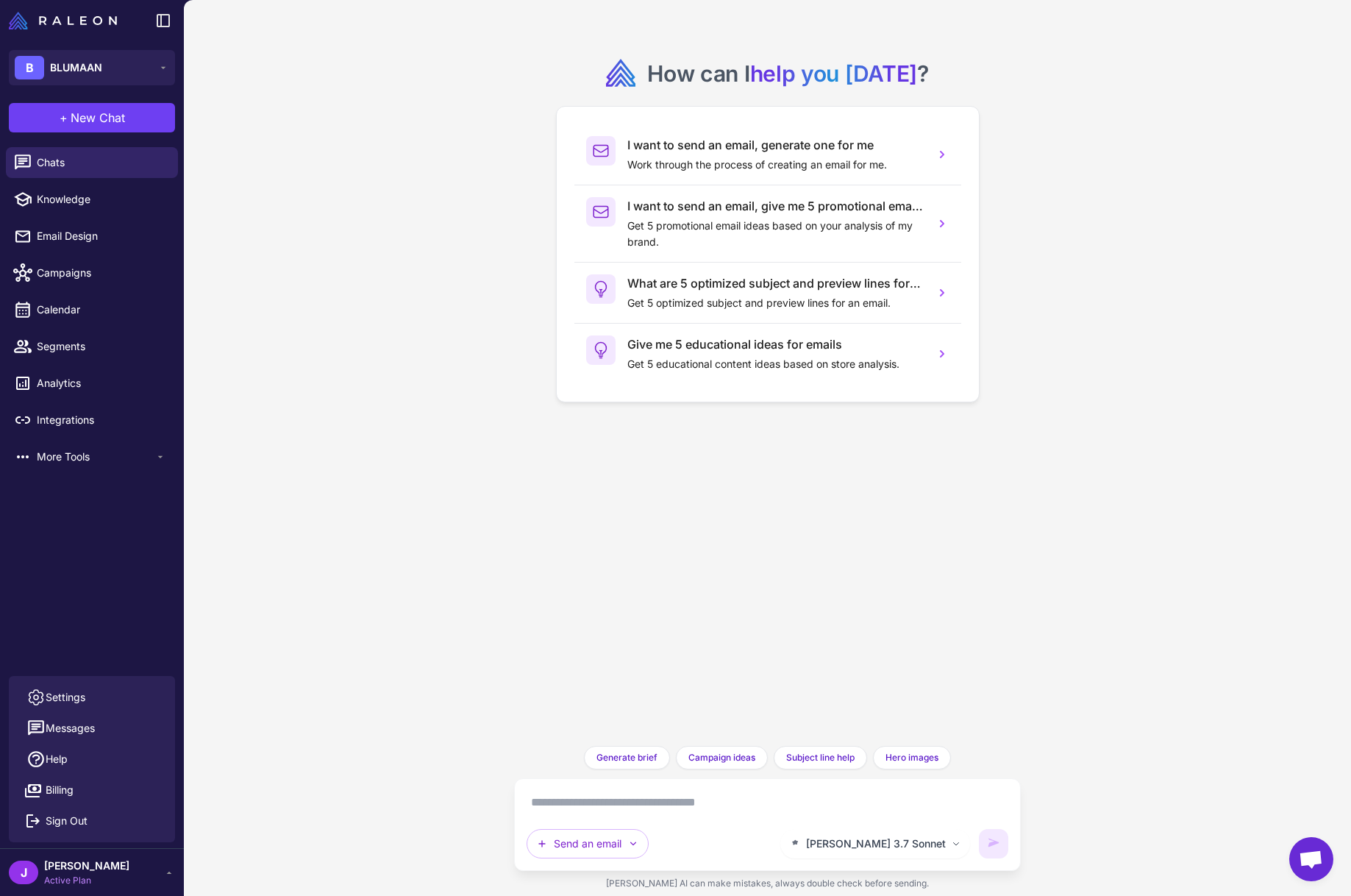
click at [594, 546] on div "How can I help you today ? I want to send an email, generate one for me Work th…" at bounding box center [767, 372] width 483 height 722
click at [621, 845] on button "Send an email" at bounding box center [588, 843] width 122 height 30
click at [584, 811] on button "Brainstorm" at bounding box center [597, 808] width 140 height 28
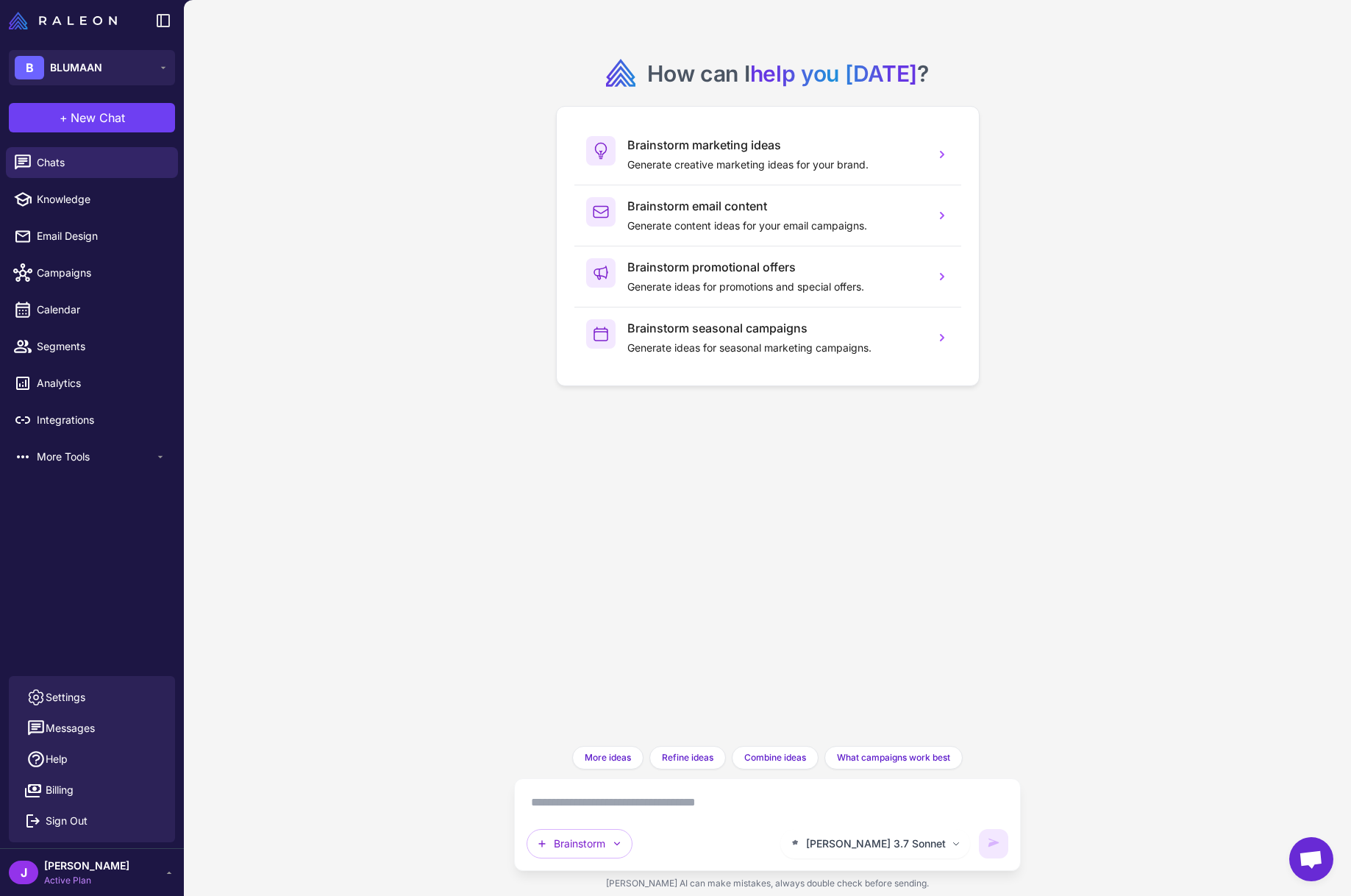
click at [626, 811] on textarea at bounding box center [767, 802] width 482 height 23
click at [467, 607] on div "How can I help you today ? Brainstorm marketing ideas Generate creative marketi…" at bounding box center [767, 448] width 1167 height 896
click at [147, 880] on div "J Jay Active Plan" at bounding box center [92, 872] width 167 height 30
